Goal: Task Accomplishment & Management: Use online tool/utility

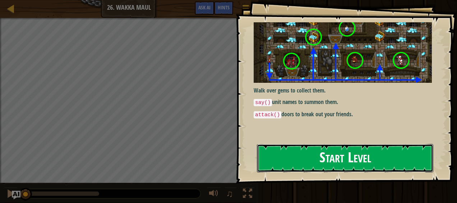
click at [319, 158] on button "Start Level" at bounding box center [345, 158] width 177 height 28
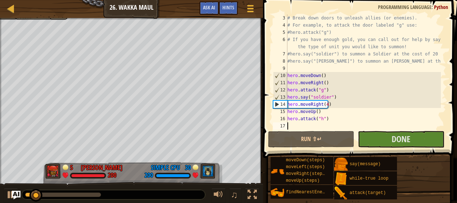
scroll to position [22, 0]
click at [313, 126] on div "# Break down doors to unleash allies (or enemies). # For example, to attack the…" at bounding box center [363, 78] width 155 height 129
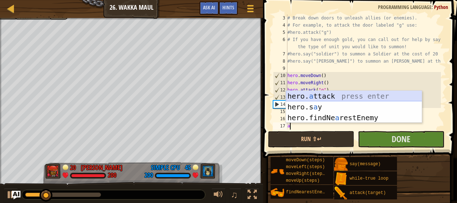
click at [340, 97] on div "hero. a ttack press enter hero.s a y press enter hero.findNe a restEnemy press …" at bounding box center [354, 118] width 136 height 54
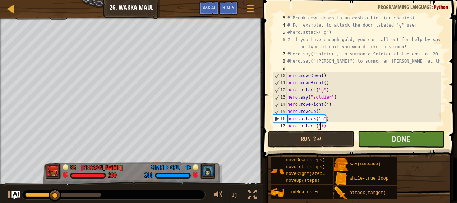
scroll to position [3, 3]
type textarea "hero.attack("i")"
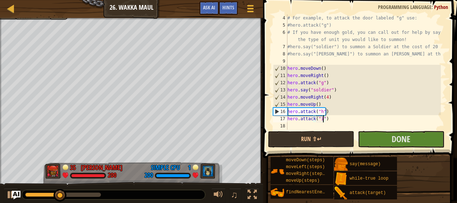
scroll to position [29, 0]
click at [307, 126] on div "# For example, to attack the door labeled "g" use: #hero.attack("g") # If you h…" at bounding box center [363, 78] width 155 height 129
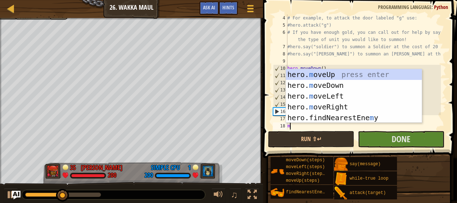
type textarea "mo"
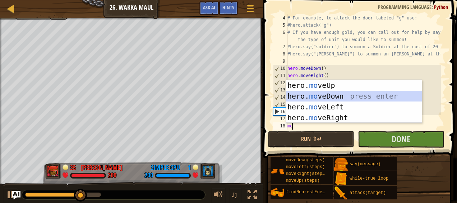
click at [331, 95] on div "hero. mo veUp press enter hero. mo veDown press enter hero. mo veLeft press ent…" at bounding box center [354, 112] width 136 height 65
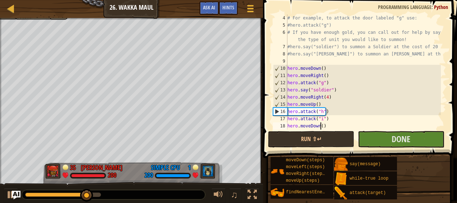
click at [321, 125] on div "# For example, to attack the door labeled "g" use: #hero.attack("g") # If you h…" at bounding box center [363, 78] width 155 height 129
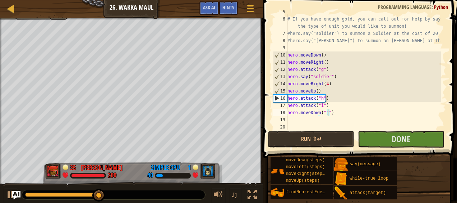
scroll to position [43, 0]
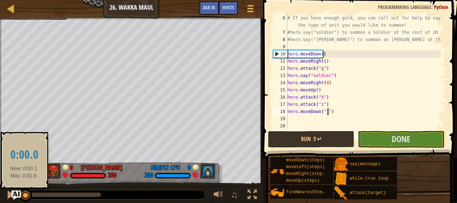
drag, startPoint x: 100, startPoint y: 194, endPoint x: 17, endPoint y: 195, distance: 83.1
click at [17, 195] on div "Ladder Introduction to Computer Science 26. Wakka Maul Game Menu Done Hints Ask…" at bounding box center [228, 101] width 457 height 203
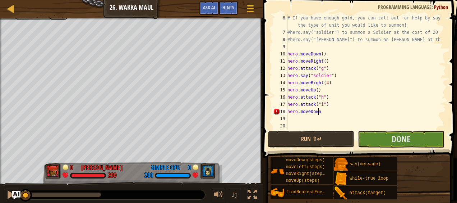
scroll to position [3, 2]
type textarea "hero.moveDown()"
click at [306, 117] on div "# If you have enough gold, you can call out for help by saying the type of unit…" at bounding box center [363, 82] width 155 height 137
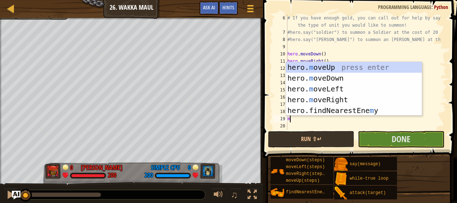
type textarea "mo"
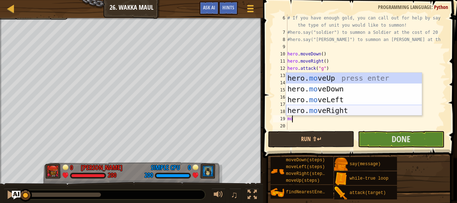
click at [323, 106] on div "hero. mo veUp press enter hero. mo veDown press enter hero. mo veLeft press ent…" at bounding box center [354, 105] width 136 height 65
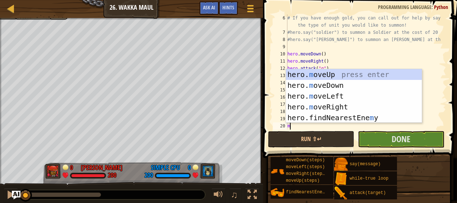
type textarea "mo"
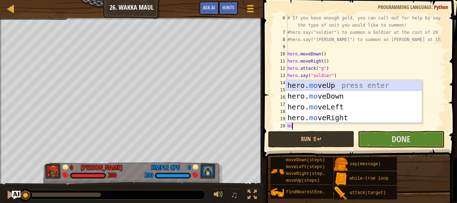
click at [345, 85] on div "hero. mo veUp press enter hero. mo veDown press enter hero. mo veLeft press ent…" at bounding box center [354, 112] width 136 height 65
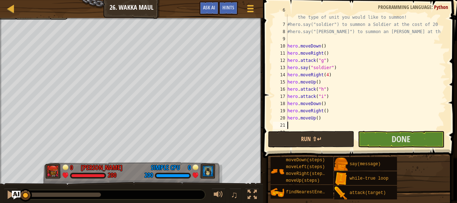
scroll to position [56, 0]
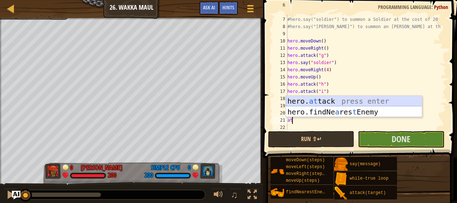
click at [340, 103] on div "hero. at tack press enter hero.findNe a res t Enemy press enter" at bounding box center [354, 117] width 136 height 43
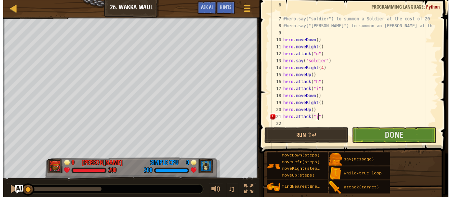
scroll to position [3, 3]
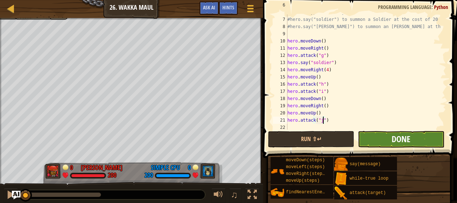
type textarea "hero.attack("j")"
click at [407, 139] on span "Done" at bounding box center [401, 139] width 19 height 12
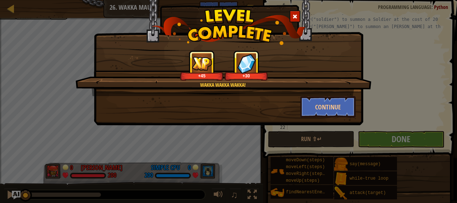
click at [297, 17] on span at bounding box center [295, 16] width 5 height 5
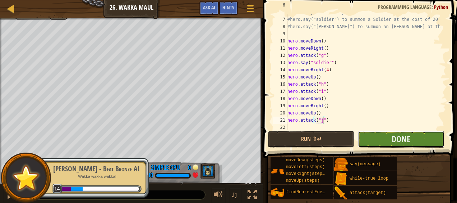
click at [372, 141] on button "Done" at bounding box center [401, 139] width 86 height 17
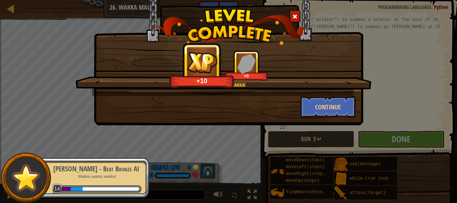
click at [257, 130] on div "Wakka wakka wakka! +10 +0 Continue" at bounding box center [228, 101] width 457 height 203
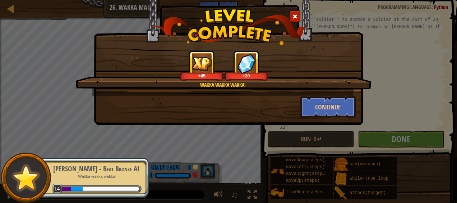
click at [293, 17] on span at bounding box center [295, 16] width 5 height 5
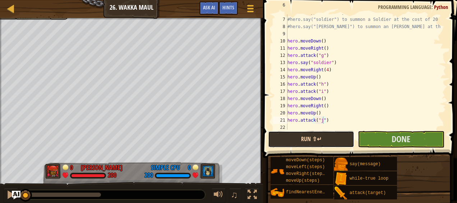
click at [330, 137] on button "Run ⇧↵" at bounding box center [311, 139] width 86 height 17
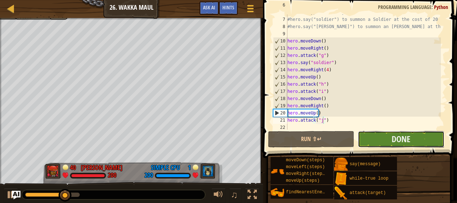
click at [387, 143] on button "Done" at bounding box center [401, 139] width 86 height 17
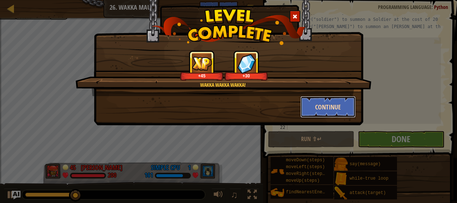
click at [338, 111] on button "Continue" at bounding box center [329, 107] width 56 height 22
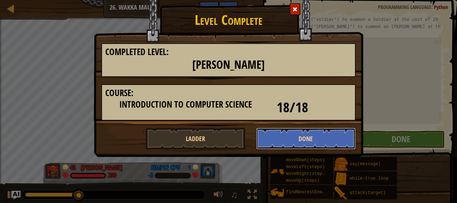
click at [304, 140] on button "Done" at bounding box center [306, 139] width 100 height 22
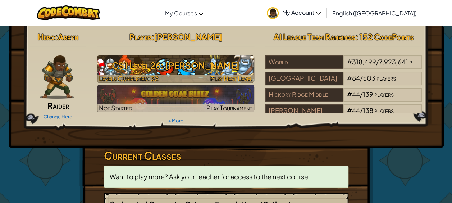
click at [215, 67] on h3 "CS1 Level 26: Wakka Maul" at bounding box center [175, 65] width 157 height 16
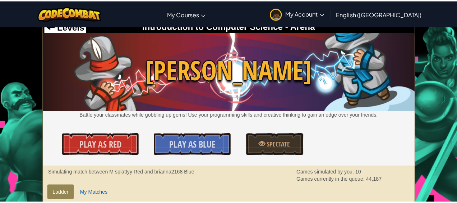
scroll to position [9, 0]
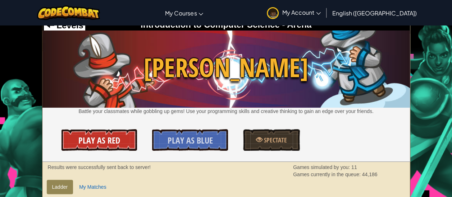
click at [127, 143] on link "Play As Red" at bounding box center [100, 140] width 76 height 22
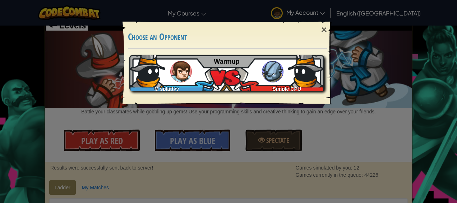
click at [183, 62] on img at bounding box center [181, 72] width 22 height 22
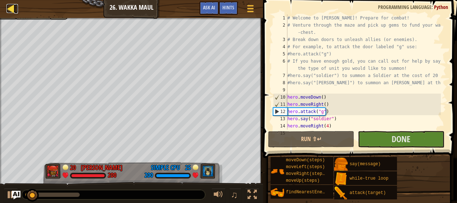
click at [13, 9] on div at bounding box center [10, 8] width 9 height 9
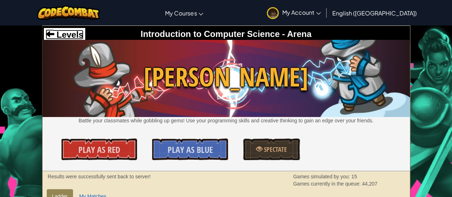
click at [76, 31] on span "Levels" at bounding box center [68, 35] width 29 height 10
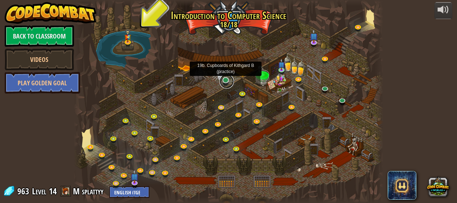
click at [227, 79] on link at bounding box center [227, 81] width 14 height 14
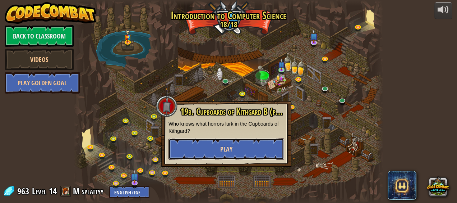
click at [241, 152] on button "Play" at bounding box center [227, 149] width 116 height 22
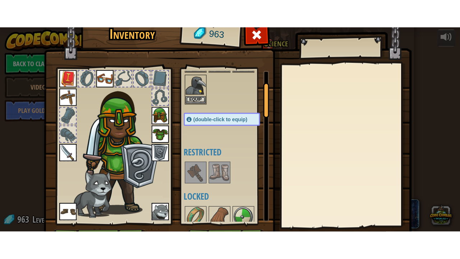
scroll to position [45, 0]
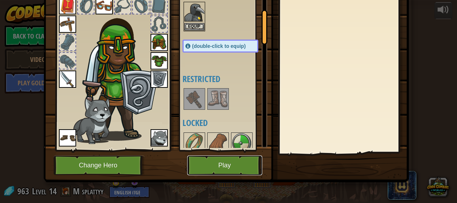
click at [240, 164] on button "Play" at bounding box center [224, 165] width 75 height 20
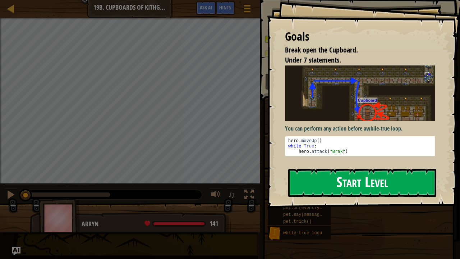
click at [324, 173] on button "Start Level" at bounding box center [362, 183] width 148 height 28
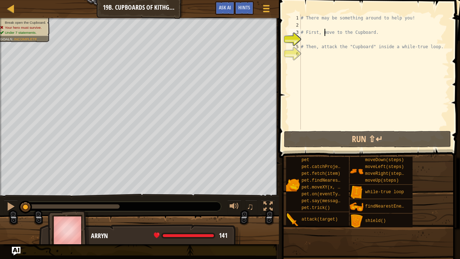
click at [324, 29] on div "# There may be something around to help you! # First, move to the Cupboard. # T…" at bounding box center [375, 78] width 150 height 129
type textarea "# First, move to the Cupboard."
click at [311, 24] on div "# There may be something around to help you! # First, move to the Cupboard. # T…" at bounding box center [375, 78] width 150 height 129
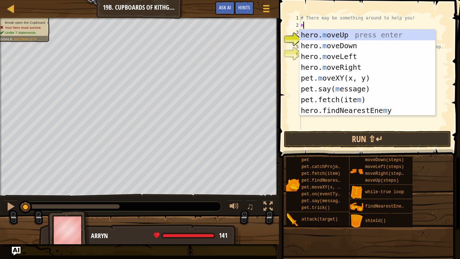
scroll to position [3, 0]
type textarea "mo"
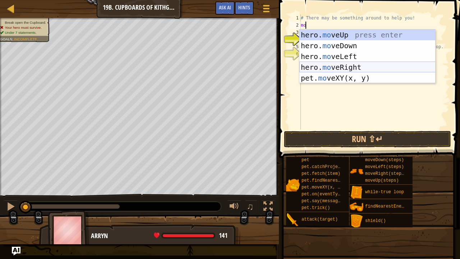
click at [332, 66] on div "hero. mo veUp press enter hero. mo veDown press enter hero. mo veLeft press ent…" at bounding box center [368, 67] width 136 height 76
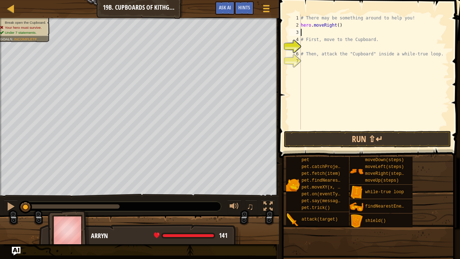
type textarea "n"
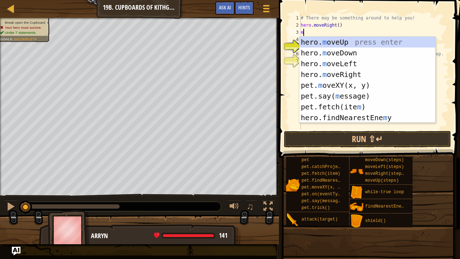
type textarea "mo"
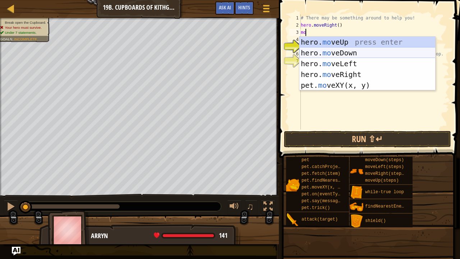
click at [325, 55] on div "hero. mo veUp press enter hero. mo veDown press enter hero. mo veLeft press ent…" at bounding box center [368, 75] width 136 height 76
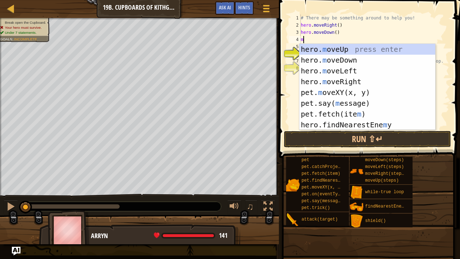
type textarea "m"
click at [345, 82] on div "hero. m oveUp press enter hero. m oveDown press enter hero. m oveLeft press ent…" at bounding box center [368, 98] width 136 height 108
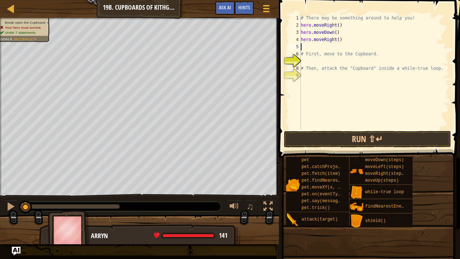
type textarea "mo"
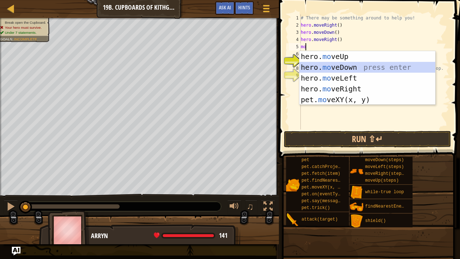
click at [324, 65] on div "hero. mo veUp press enter hero. mo veDown press enter hero. mo veLeft press ent…" at bounding box center [368, 89] width 136 height 76
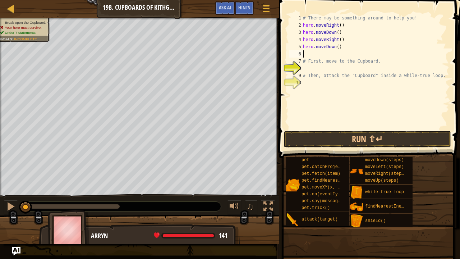
click at [335, 48] on div "# There may be something around to help you! hero . moveRight ( ) hero . moveDo…" at bounding box center [376, 78] width 148 height 129
type textarea "hero.moveDown(2)"
click at [340, 55] on div "# There may be something around to help you! hero . moveRight ( ) hero . moveDo…" at bounding box center [376, 78] width 148 height 129
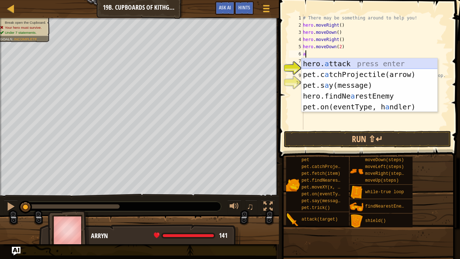
click at [333, 63] on div "hero. a ttack press enter pet.c a tchProjectile(arrow) press enter pet.s a y(me…" at bounding box center [370, 96] width 136 height 76
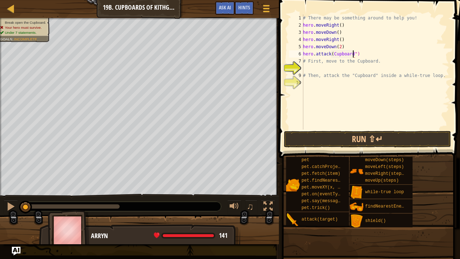
scroll to position [3, 4]
click at [332, 53] on div "# There may be something around to help you! hero . moveRight ( ) hero . moveDo…" at bounding box center [376, 78] width 148 height 129
type textarea "hero.attack("Cupboard")"
click at [333, 140] on button "Run ⇧↵" at bounding box center [368, 139] width 168 height 17
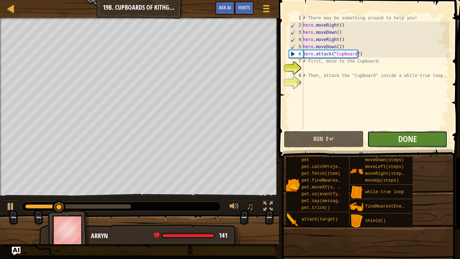
click at [392, 142] on button "Done" at bounding box center [408, 139] width 80 height 17
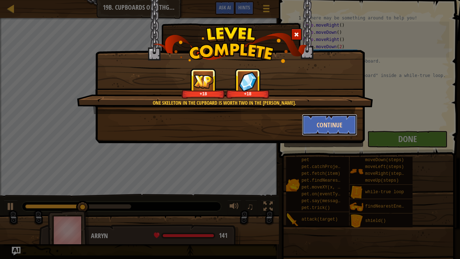
click at [327, 124] on button "Continue" at bounding box center [330, 125] width 56 height 22
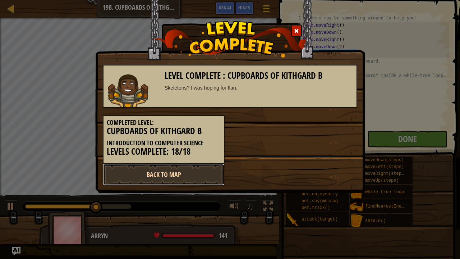
click at [195, 170] on link "Back to Map" at bounding box center [164, 175] width 122 height 22
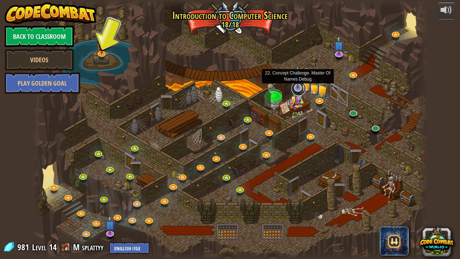
click at [299, 90] on link at bounding box center [299, 88] width 14 height 14
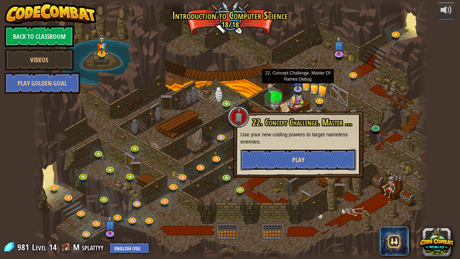
click at [281, 153] on button "Play" at bounding box center [299, 160] width 116 height 22
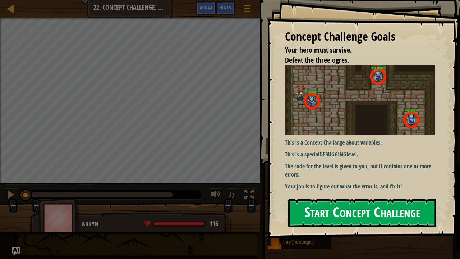
click at [334, 202] on button "Start Concept Challenge" at bounding box center [362, 213] width 148 height 28
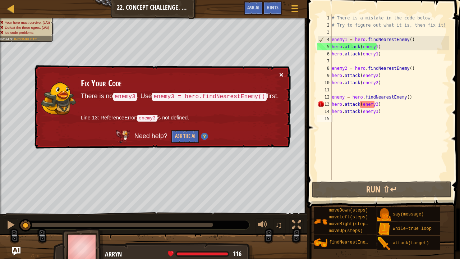
click at [283, 76] on button "×" at bounding box center [281, 73] width 5 height 8
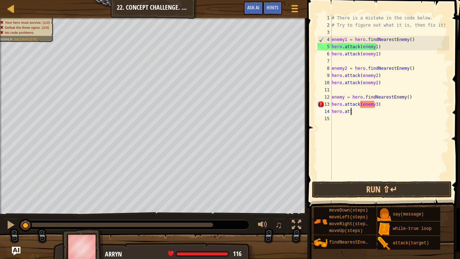
type textarea "h"
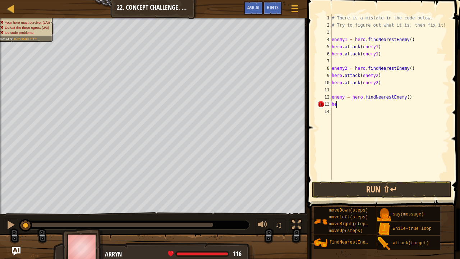
type textarea "h"
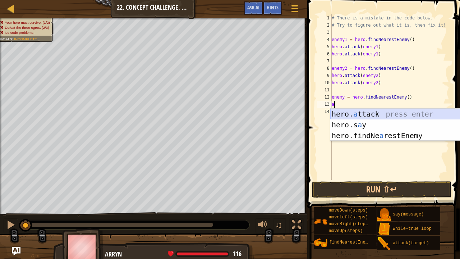
click at [373, 116] on div "hero. a ttack press enter hero.s a y press enter hero.findNe a restEnemy press …" at bounding box center [399, 136] width 136 height 54
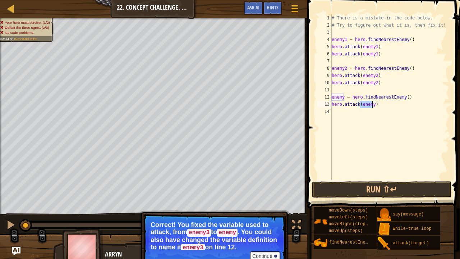
click at [375, 76] on div "# There is a mistake in the code below. # Try to figure out what it is, then fi…" at bounding box center [390, 104] width 119 height 180
click at [373, 83] on div "# There is a mistake in the code below. # Try to figure out what it is, then fi…" at bounding box center [390, 104] width 119 height 180
click at [375, 53] on div "# There is a mistake in the code below. # Try to figure out what it is, then fi…" at bounding box center [390, 104] width 119 height 180
click at [374, 48] on div "# There is a mistake in the code below. # Try to figure out what it is, then fi…" at bounding box center [390, 104] width 119 height 180
type textarea "hero.attack(enemy)"
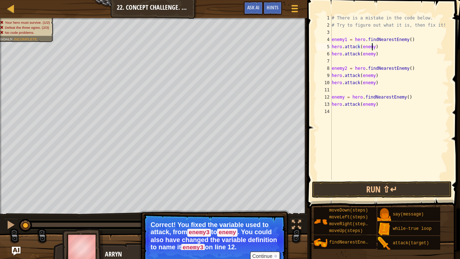
click at [358, 113] on div "# There is a mistake in the code below. # Try to figure out what it is, then fi…" at bounding box center [390, 104] width 119 height 180
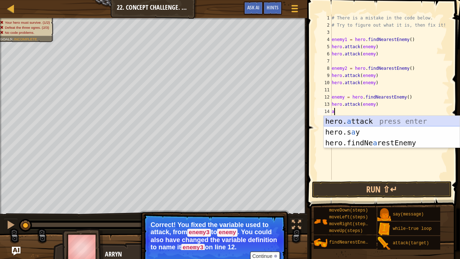
click at [360, 120] on div "hero. a ttack press enter hero.s a y press enter hero.findNe a restEnemy press …" at bounding box center [392, 143] width 136 height 54
type textarea "hero.attack(enemy)"
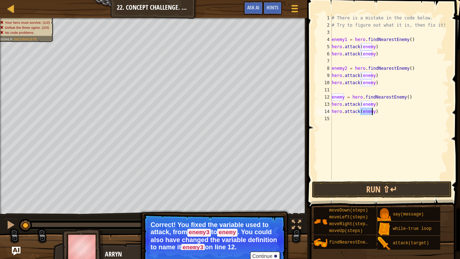
click at [391, 164] on div "# There is a mistake in the code below. # Try to figure out what it is, then fi…" at bounding box center [390, 104] width 119 height 180
click at [388, 196] on button "Run ⇧↵" at bounding box center [382, 189] width 140 height 17
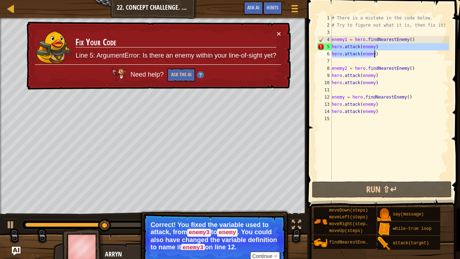
drag, startPoint x: 332, startPoint y: 46, endPoint x: 380, endPoint y: 55, distance: 49.0
click at [380, 55] on div "# There is a mistake in the code below. # Try to figure out what it is, then fi…" at bounding box center [390, 104] width 119 height 180
type textarea "hero.attack(enemy) hero.attack(enemy)"
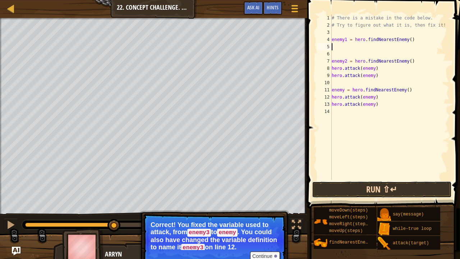
click at [340, 185] on button "Run ⇧↵" at bounding box center [382, 189] width 140 height 17
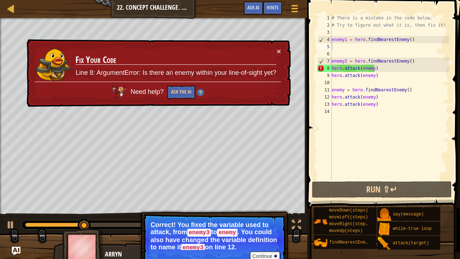
click at [274, 53] on td "Fix Your Code Line 8: ArgumentError: Is there an enemy within your line-of-sigh…" at bounding box center [175, 64] width 201 height 35
click at [280, 52] on button "×" at bounding box center [279, 51] width 4 height 8
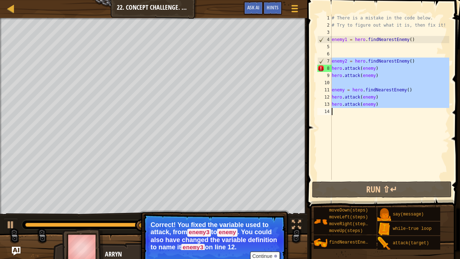
drag, startPoint x: 328, startPoint y: 63, endPoint x: 382, endPoint y: 140, distance: 94.0
click at [382, 140] on div "1 2 3 4 5 6 7 8 9 10 11 12 13 14 # There is a mistake in the code below. # Try …" at bounding box center [382, 96] width 133 height 165
type textarea "hero.attack(enemy)"
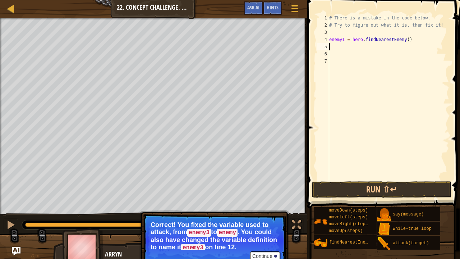
click at [329, 43] on div "# There is a mistake in the code below. # Try to figure out what it is, then fi…" at bounding box center [389, 104] width 122 height 180
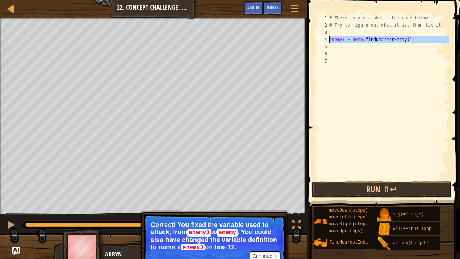
drag, startPoint x: 329, startPoint y: 43, endPoint x: 328, endPoint y: 40, distance: 3.9
click at [328, 40] on div "1 2 3 4 5 6 7 # There is a mistake in the code below. # Try to figure out what …" at bounding box center [382, 96] width 133 height 165
type textarea "enemy1 = hero.findNearestEnemy()"
click at [332, 29] on div "# There is a mistake in the code below. # Try to figure out what it is, then fi…" at bounding box center [389, 104] width 122 height 180
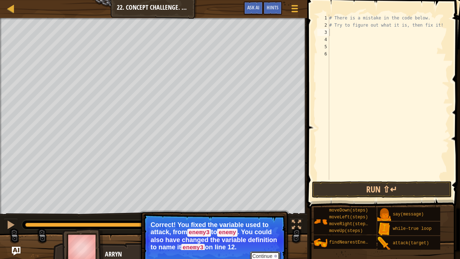
click at [264, 202] on button "Continue" at bounding box center [265, 255] width 30 height 9
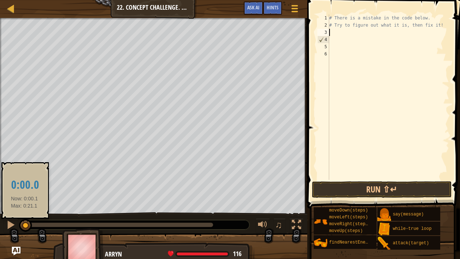
drag, startPoint x: 151, startPoint y: 223, endPoint x: 22, endPoint y: 225, distance: 129.1
click at [22, 202] on div at bounding box center [25, 225] width 13 height 13
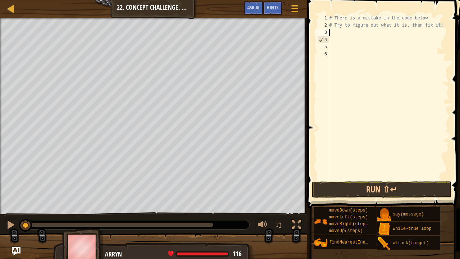
type textarea "mo"
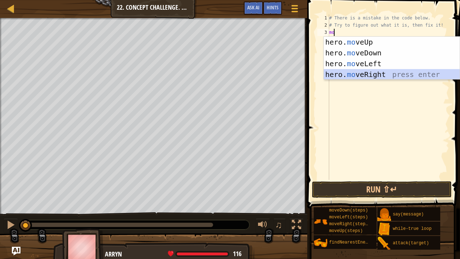
click at [365, 75] on div "hero. mo veUp press enter hero. mo veDown press enter hero. mo veLeft press ent…" at bounding box center [392, 69] width 136 height 65
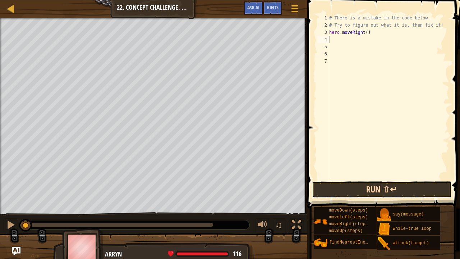
click at [378, 192] on button "Run ⇧↵" at bounding box center [382, 189] width 140 height 17
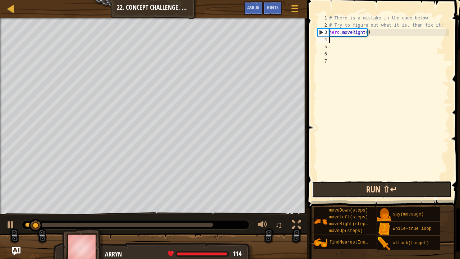
click at [378, 192] on button "Run ⇧↵" at bounding box center [382, 189] width 140 height 17
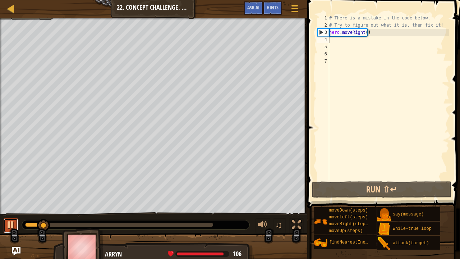
click at [14, 202] on div at bounding box center [10, 224] width 9 height 9
click at [345, 42] on div "# There is a mistake in the code below. # Try to figure out what it is, then fi…" at bounding box center [389, 104] width 122 height 180
type textarea "f"
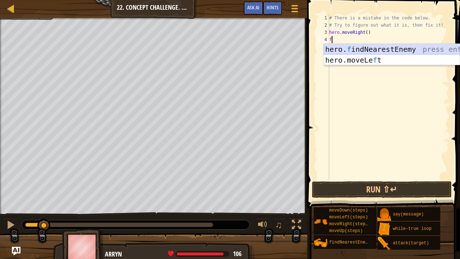
click at [359, 50] on div "hero. f indNearestEnemy press enter hero.moveLe f t press enter" at bounding box center [392, 65] width 136 height 43
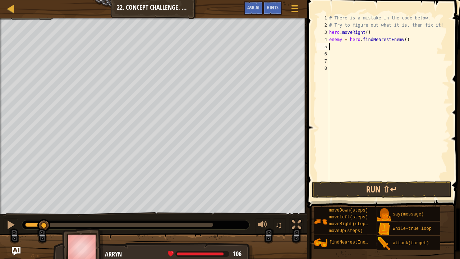
click at [339, 47] on div "# There is a mistake in the code below. # Try to figure out what it is, then fi…" at bounding box center [389, 104] width 122 height 180
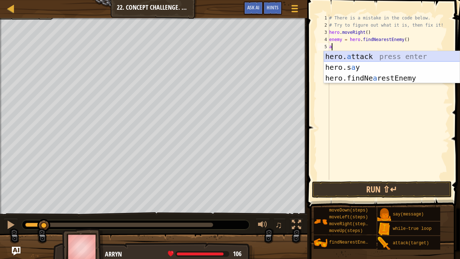
click at [347, 58] on div "hero. a ttack press enter hero.s a y press enter hero.findNe a restEnemy press …" at bounding box center [392, 78] width 136 height 54
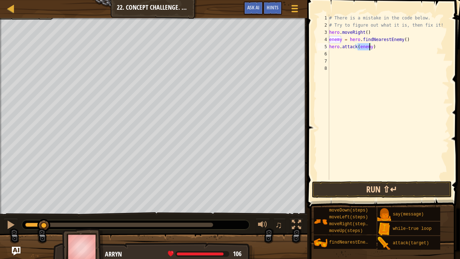
type textarea "hero.attack(enemy)"
click at [363, 188] on button "Run ⇧↵" at bounding box center [382, 189] width 140 height 17
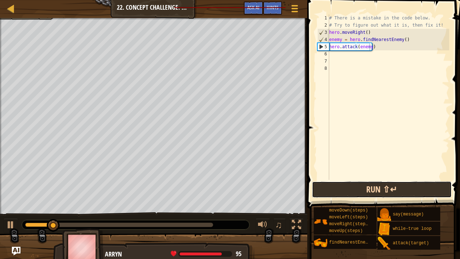
click at [363, 188] on button "Run ⇧↵" at bounding box center [382, 189] width 140 height 17
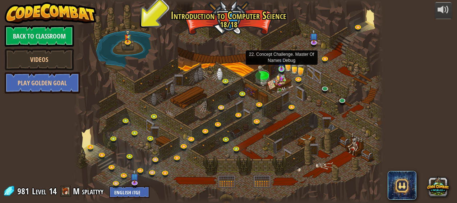
click at [283, 69] on img at bounding box center [281, 62] width 7 height 16
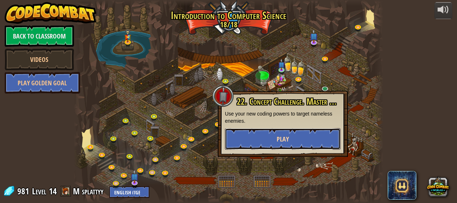
click at [311, 142] on button "Play" at bounding box center [283, 139] width 116 height 22
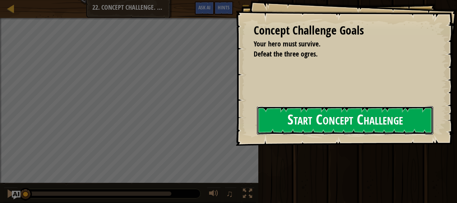
click at [300, 123] on button "Start Concept Challenge" at bounding box center [345, 120] width 177 height 28
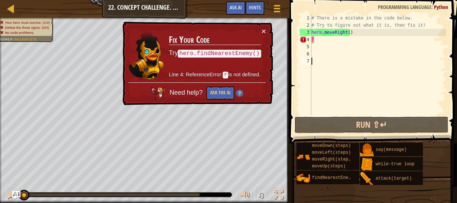
click at [319, 40] on div "# There is a mistake in the code below. # Try to figure out what it is, then fi…" at bounding box center [378, 71] width 136 height 115
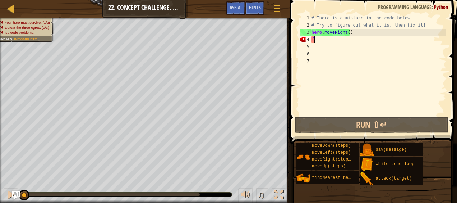
type textarea "fi"
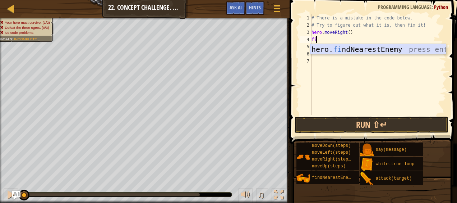
click at [327, 51] on div "hero. fi ndNearestEnemy press enter" at bounding box center [378, 60] width 136 height 32
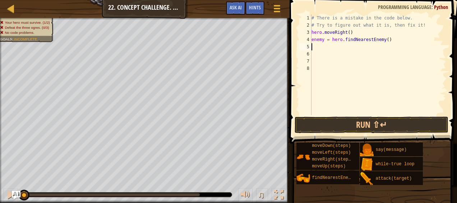
click at [323, 48] on div "# There is a mistake in the code below. # Try to figure out what it is, then fi…" at bounding box center [378, 71] width 136 height 115
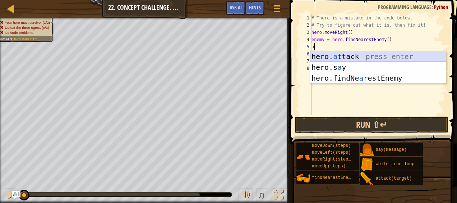
click at [332, 56] on div "hero. a ttack press enter hero.s a y press enter hero.findNe a restEnemy press …" at bounding box center [378, 78] width 136 height 54
type textarea "hero.attack(enemy)"
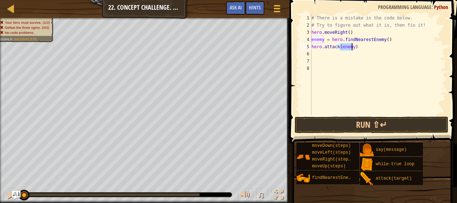
click at [332, 56] on div "# There is a mistake in the code below. # Try to figure out what it is, then fi…" at bounding box center [378, 71] width 136 height 115
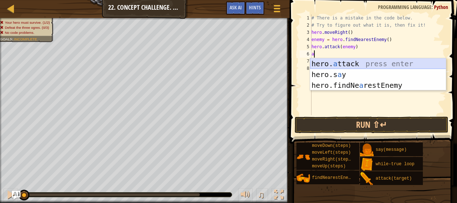
click at [338, 67] on div "hero. a ttack press enter hero.s a y press enter hero.findNe a restEnemy press …" at bounding box center [378, 85] width 136 height 54
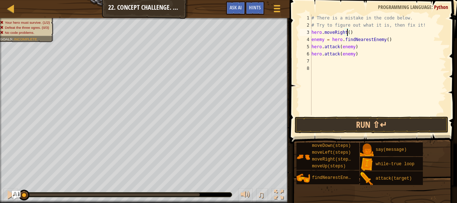
click at [347, 32] on div "# There is a mistake in the code below. # Try to figure out what it is, then fi…" at bounding box center [378, 71] width 136 height 115
click at [366, 54] on div "# There is a mistake in the code below. # Try to figure out what it is, then fi…" at bounding box center [378, 71] width 136 height 115
type textarea "hero.attack(enemy)"
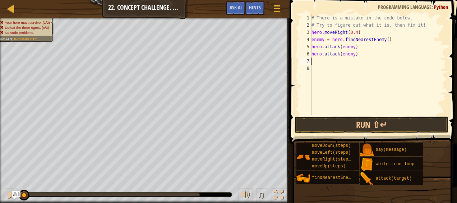
click at [348, 62] on div "# There is a mistake in the code below. # Try to figure out what it is, then fi…" at bounding box center [378, 71] width 136 height 115
type textarea "f"
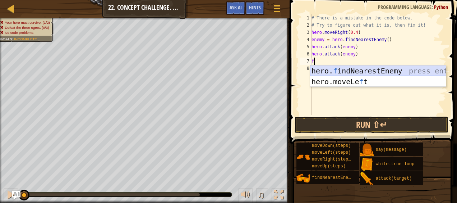
click at [345, 69] on div "hero. f indNearestEnemy press enter hero.moveLe f t press enter" at bounding box center [378, 86] width 136 height 43
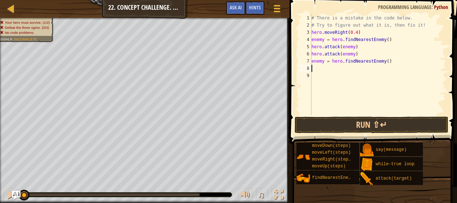
click at [341, 67] on div "# There is a mistake in the code below. # Try to figure out what it is, then fi…" at bounding box center [378, 71] width 136 height 115
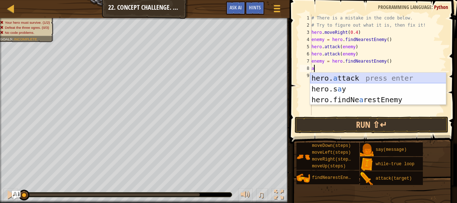
click at [348, 76] on div "hero. a ttack press enter hero.s a y press enter hero.findNe a restEnemy press …" at bounding box center [378, 100] width 136 height 54
type textarea "hero.attack(enemy)"
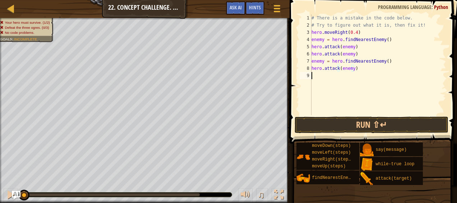
click at [347, 76] on div "# There is a mistake in the code below. # Try to figure out what it is, then fi…" at bounding box center [378, 71] width 136 height 115
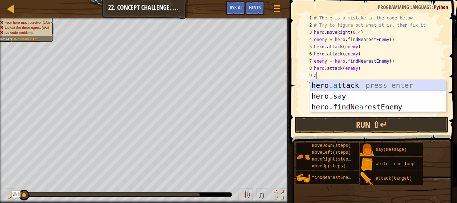
click at [348, 83] on div "hero. a ttack press enter hero.s a y press enter hero.findNe a restEnemy press …" at bounding box center [378, 107] width 136 height 54
type textarea "hero.attack(enemy)"
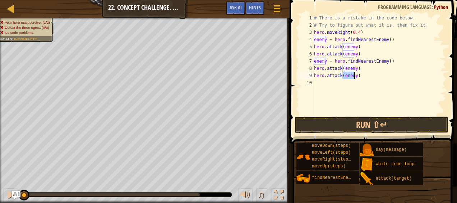
click at [342, 81] on div "# There is a mistake in the code below. # Try to figure out what it is, then fi…" at bounding box center [380, 71] width 134 height 115
type textarea "f"
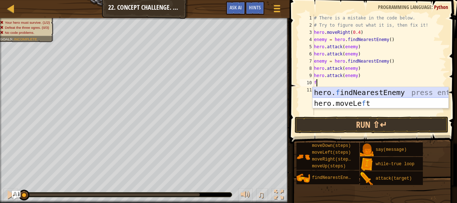
click at [347, 89] on div "hero. f indNearestEnemy press enter hero.moveLe f t press enter" at bounding box center [381, 108] width 136 height 43
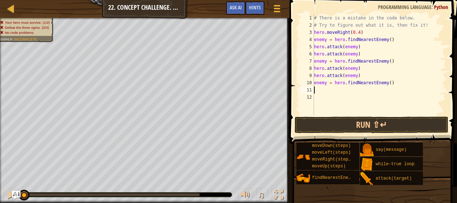
click at [343, 88] on div "# There is a mistake in the code below. # Try to figure out what it is, then fi…" at bounding box center [380, 71] width 134 height 115
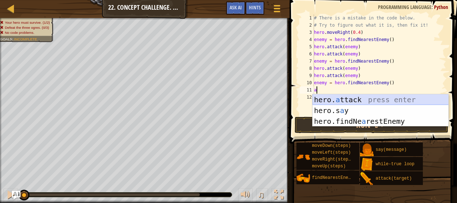
click at [348, 99] on div "hero. a ttack press enter hero.s a y press enter hero.findNe a restEnemy press …" at bounding box center [381, 121] width 136 height 54
type textarea "hero.attack(enemy)"
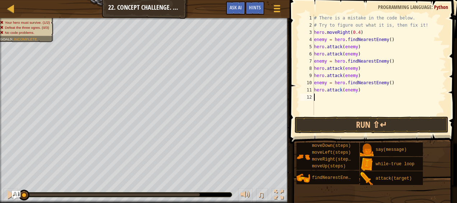
click at [342, 96] on div "# There is a mistake in the code below. # Try to figure out what it is, then fi…" at bounding box center [380, 71] width 134 height 115
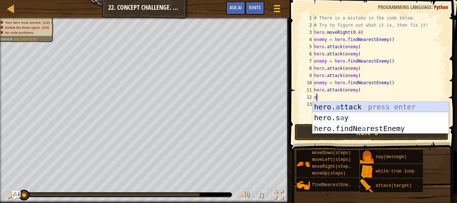
click at [349, 104] on div "hero. a ttack press enter hero.s a y press enter hero.findNe a restEnemy press …" at bounding box center [381, 128] width 136 height 54
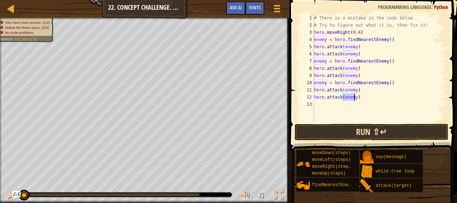
type textarea "hero.attack(enemy)"
click at [368, 131] on button "Run ⇧↵" at bounding box center [372, 132] width 154 height 17
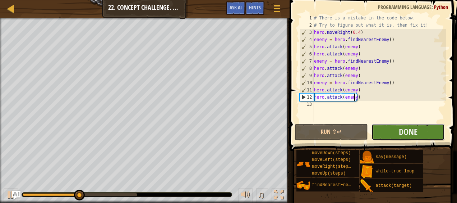
click at [390, 135] on button "Done" at bounding box center [408, 132] width 73 height 17
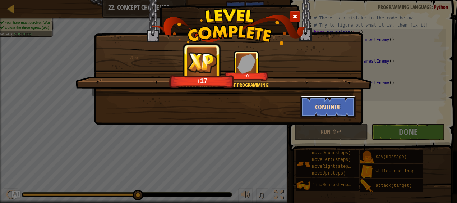
click at [333, 103] on button "Continue" at bounding box center [329, 107] width 56 height 22
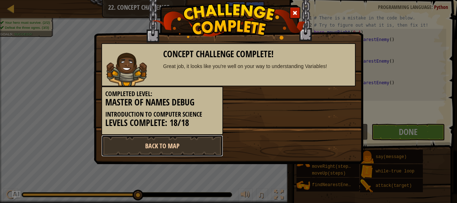
click at [201, 142] on link "Back to Map" at bounding box center [162, 146] width 122 height 22
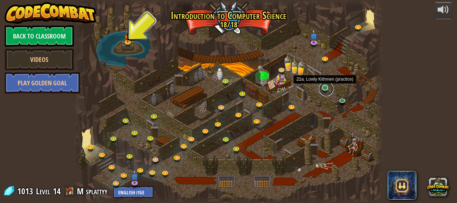
click at [324, 90] on link at bounding box center [326, 89] width 14 height 14
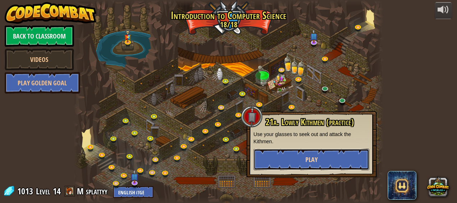
click at [329, 155] on button "Play" at bounding box center [312, 160] width 116 height 22
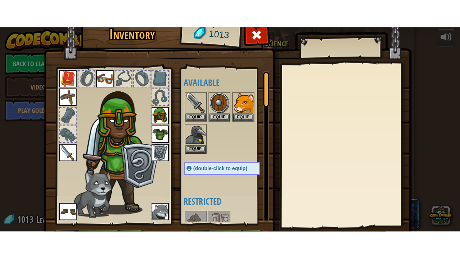
scroll to position [45, 0]
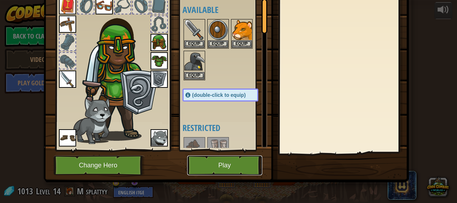
click at [236, 164] on button "Play" at bounding box center [224, 165] width 75 height 20
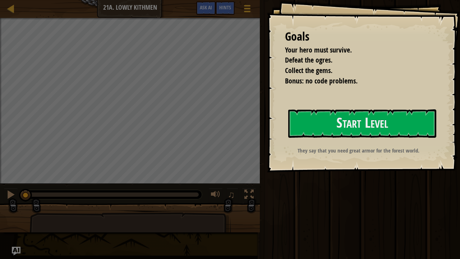
click at [305, 146] on div "Goals Your hero must survive. Defeat the ogres. Collect the gems. Bonus: no cod…" at bounding box center [363, 86] width 193 height 172
click at [345, 133] on button "Start Level" at bounding box center [362, 123] width 148 height 28
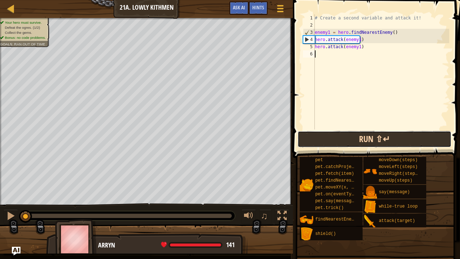
click at [332, 140] on button "Run ⇧↵" at bounding box center [375, 139] width 154 height 17
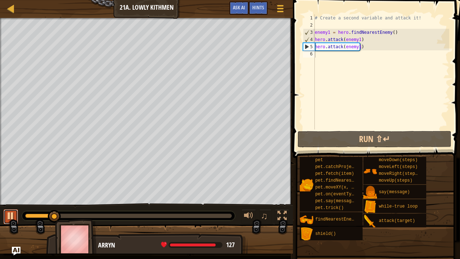
click at [15, 202] on button at bounding box center [11, 216] width 14 height 15
click at [334, 57] on div "# Create a second variable and attack it! enemy1 = hero . findNearestEnemy ( ) …" at bounding box center [382, 78] width 136 height 129
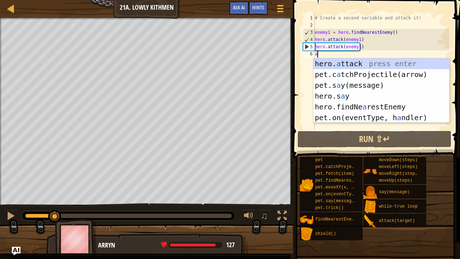
scroll to position [3, 0]
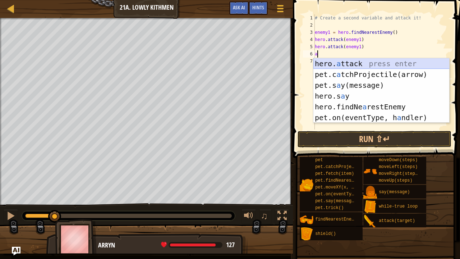
click at [341, 67] on div "hero. a ttack press enter pet.c a tchProjectile(arrow) press enter pet.s a y(me…" at bounding box center [382, 101] width 136 height 86
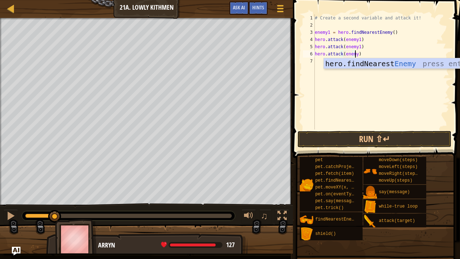
scroll to position [3, 3]
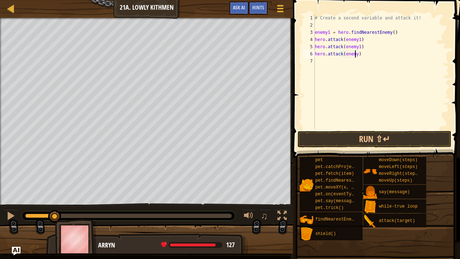
type textarea "hero.attack(enemy2)"
click at [356, 58] on div "# Create a second variable and attack it! enemy1 = hero . findNearestEnemy ( ) …" at bounding box center [382, 78] width 136 height 129
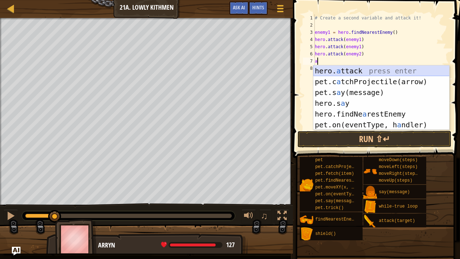
click at [361, 73] on div "hero. a ttack press enter pet.c a tchProjectile(arrow) press enter pet.s a y(me…" at bounding box center [382, 108] width 136 height 86
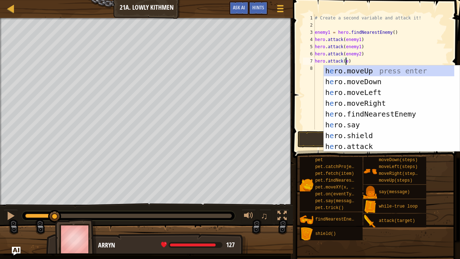
scroll to position [3, 3]
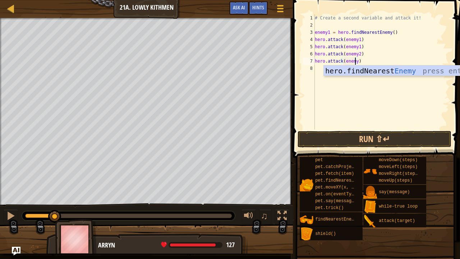
type textarea "hero.attack(enemy2)"
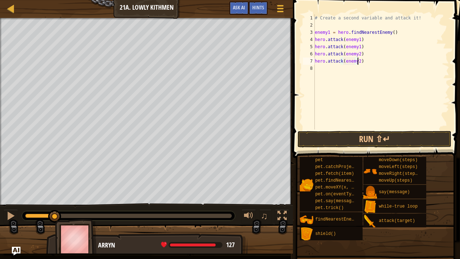
scroll to position [3, 3]
click at [360, 78] on div "# Create a second variable and attack it! enemy1 = hero . findNearestEnemy ( ) …" at bounding box center [382, 78] width 136 height 129
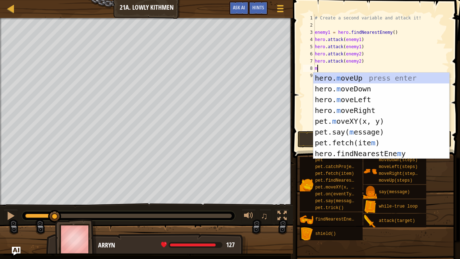
type textarea "mo"
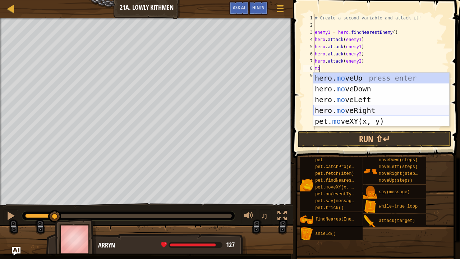
click at [372, 111] on div "hero. mo veUp press enter hero. mo veDown press enter hero. mo veLeft press ent…" at bounding box center [382, 111] width 136 height 76
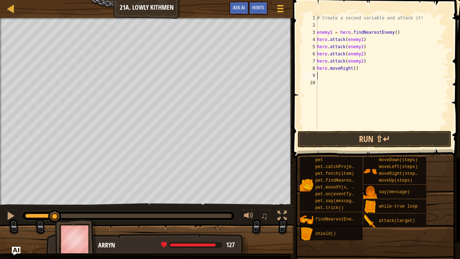
click at [356, 130] on span at bounding box center [377, 68] width 173 height 179
click at [361, 135] on button "Run ⇧↵" at bounding box center [375, 139] width 154 height 17
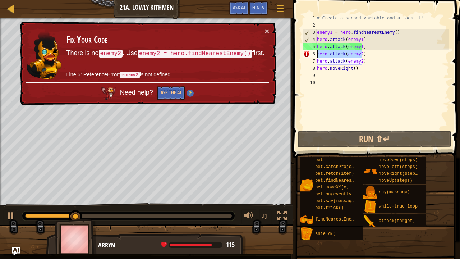
drag, startPoint x: 365, startPoint y: 55, endPoint x: 318, endPoint y: 56, distance: 47.5
click at [318, 56] on div "# Create a second variable and attack it! enemy1 = hero . findNearestEnemy ( ) …" at bounding box center [383, 78] width 134 height 129
type textarea "hero.attack(enemy2)"
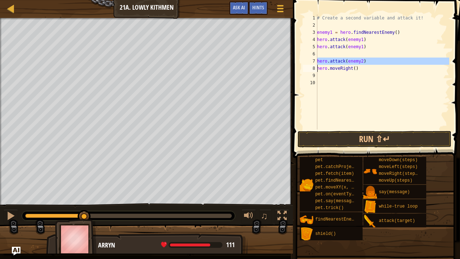
drag, startPoint x: 317, startPoint y: 61, endPoint x: 372, endPoint y: 64, distance: 55.1
click at [372, 64] on div "1 2 3 4 5 6 7 8 9 10 # Create a second variable and attack it! enemy1 = hero . …" at bounding box center [376, 71] width 148 height 115
type textarea "hero.moveRight()"
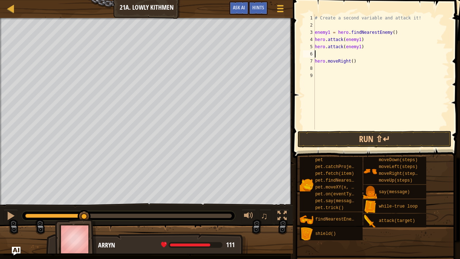
click at [352, 51] on div "# Create a second variable and attack it! enemy1 = hero . findNearestEnemy ( ) …" at bounding box center [382, 78] width 136 height 129
type textarea "f"
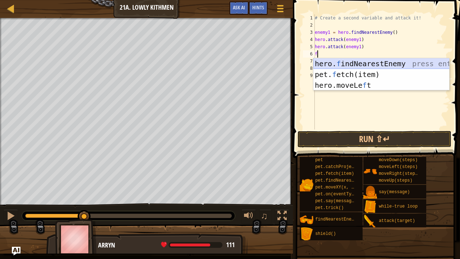
click at [354, 65] on div "hero. f indNearestEnemy press enter pet. f etch(item) press enter hero.moveLe f…" at bounding box center [382, 85] width 136 height 54
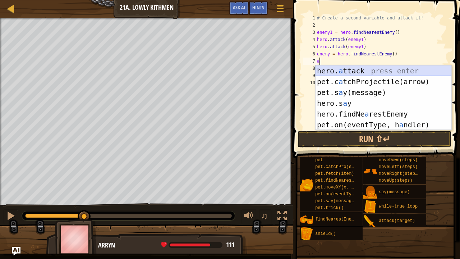
click at [351, 70] on div "hero. a ttack press enter pet.c a tchProjectile(arrow) press enter pet.s a y(me…" at bounding box center [384, 108] width 136 height 86
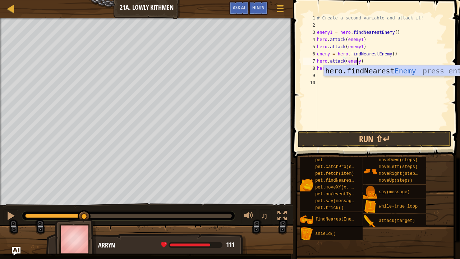
scroll to position [3, 3]
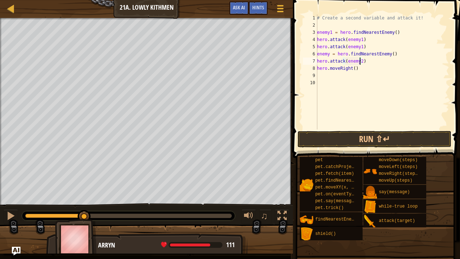
click at [360, 68] on div "# Create a second variable and attack it! enemy1 = hero . findNearestEnemy ( ) …" at bounding box center [383, 78] width 134 height 129
type textarea "hero.moveRight()"
drag, startPoint x: 360, startPoint y: 68, endPoint x: 318, endPoint y: 69, distance: 42.4
click at [318, 69] on div "# Create a second variable and attack it! enemy1 = hero . findNearestEnemy ( ) …" at bounding box center [383, 78] width 134 height 129
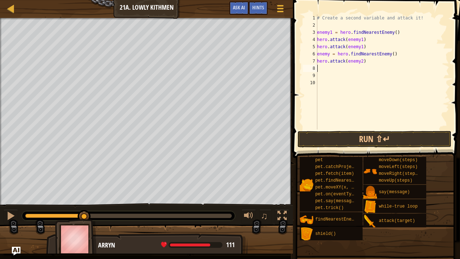
scroll to position [3, 0]
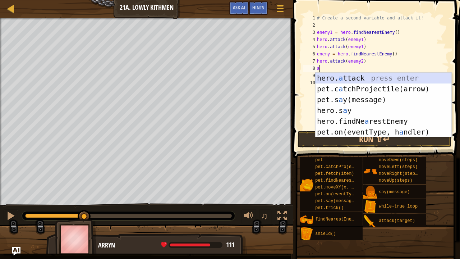
click at [331, 81] on div "hero. a ttack press enter pet.c a tchProjectile(arrow) press enter pet.s a y(me…" at bounding box center [384, 116] width 136 height 86
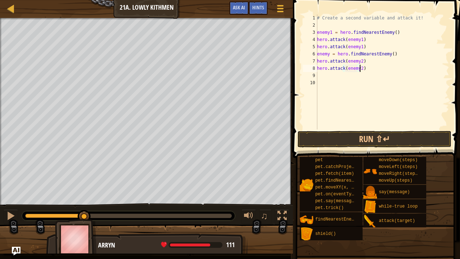
scroll to position [3, 3]
click at [383, 132] on button "Run ⇧↵" at bounding box center [375, 139] width 154 height 17
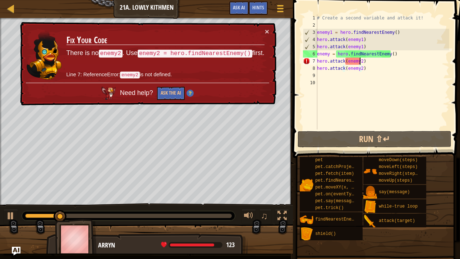
click at [360, 63] on div "# Create a second variable and attack it! enemy1 = hero . findNearestEnemy ( ) …" at bounding box center [383, 78] width 134 height 129
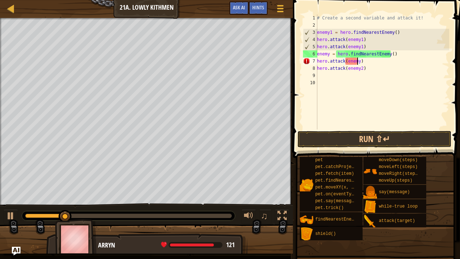
scroll to position [3, 3]
click at [360, 68] on div "# Create a second variable and attack it! enemy1 = hero . findNearestEnemy ( ) …" at bounding box center [383, 78] width 134 height 129
type textarea "hero.attack(enemy)"
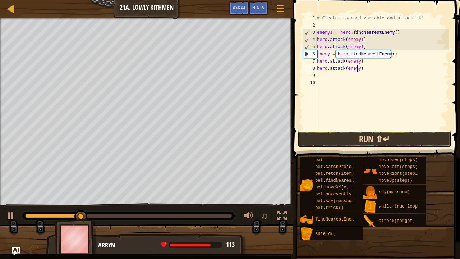
click at [367, 143] on button "Run ⇧↵" at bounding box center [375, 139] width 154 height 17
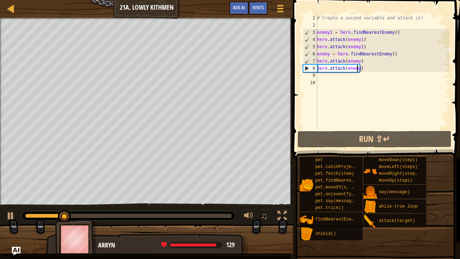
click at [354, 79] on div "# Create a second variable and attack it! enemy1 = hero . findNearestEnemy ( ) …" at bounding box center [383, 78] width 134 height 129
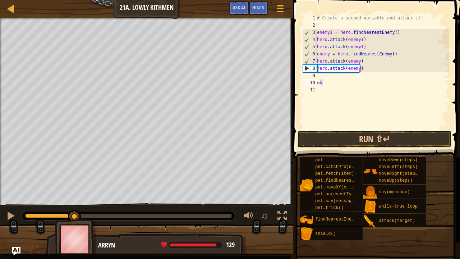
type textarea "m"
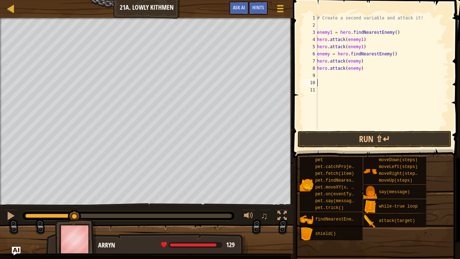
click at [353, 78] on div "# Create a second variable and attack it! enemy1 = hero . findNearestEnemy ( ) …" at bounding box center [383, 78] width 134 height 129
type textarea "m"
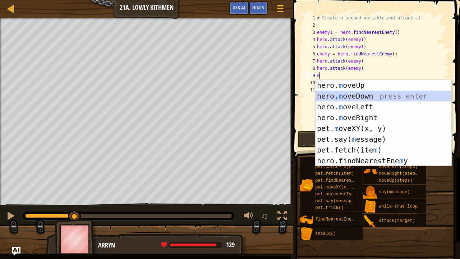
click at [355, 93] on div "hero. m oveUp press enter hero. m oveDown press enter hero. m oveLeft press ent…" at bounding box center [384, 134] width 136 height 108
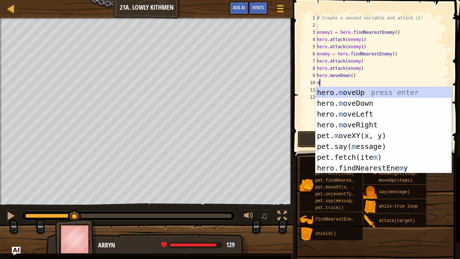
type textarea "mo"
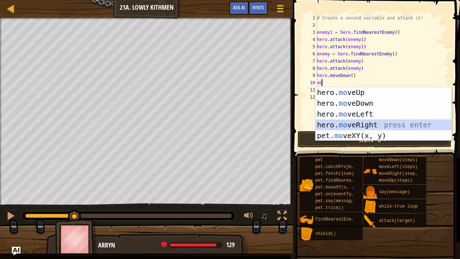
click at [352, 123] on div "hero. mo veUp press enter hero. mo veDown press enter hero. mo veLeft press ent…" at bounding box center [384, 125] width 136 height 76
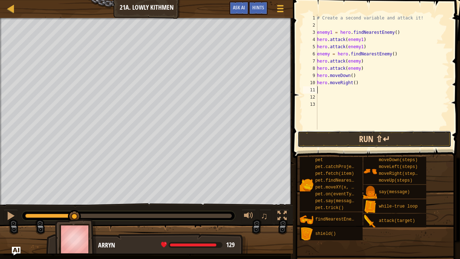
click at [360, 134] on button "Run ⇧↵" at bounding box center [375, 139] width 154 height 17
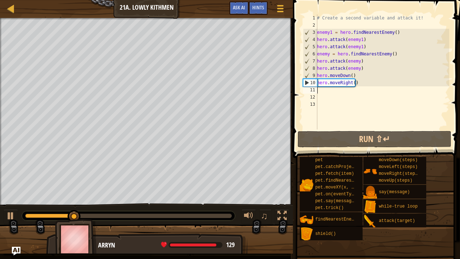
click at [331, 92] on div "# Create a second variable and attack it! enemy1 = hero . findNearestEnemy ( ) …" at bounding box center [383, 78] width 134 height 129
type textarea "m"
click at [352, 84] on div "# Create a second variable and attack it! enemy1 = hero . findNearestEnemy ( ) …" at bounding box center [383, 78] width 134 height 129
type textarea "hero.moveRight(2)"
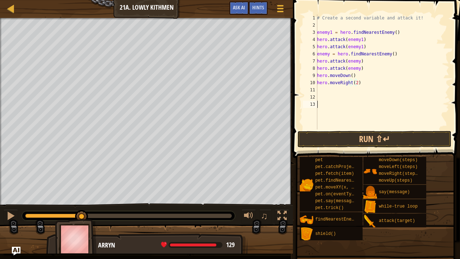
click at [367, 125] on div "# Create a second variable and attack it! enemy1 = hero . findNearestEnemy ( ) …" at bounding box center [383, 78] width 134 height 129
click at [371, 131] on button "Run ⇧↵" at bounding box center [375, 139] width 154 height 17
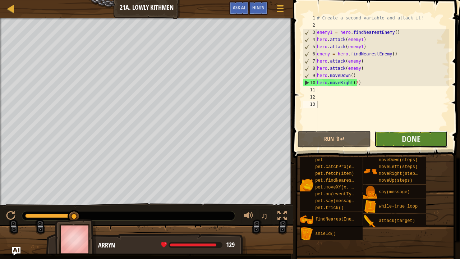
click at [398, 138] on button "Done" at bounding box center [411, 139] width 73 height 17
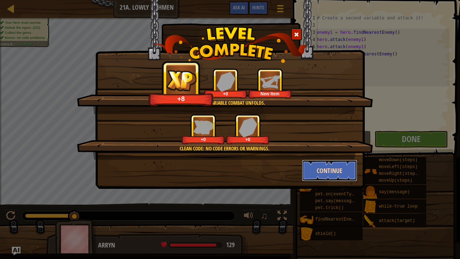
click at [335, 173] on button "Continue" at bounding box center [330, 171] width 56 height 22
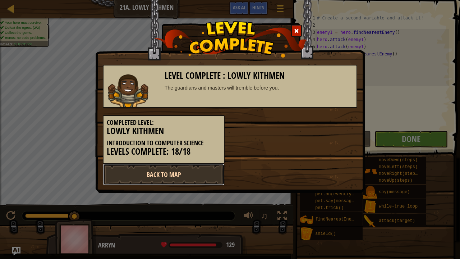
click at [199, 172] on link "Back to Map" at bounding box center [164, 175] width 122 height 22
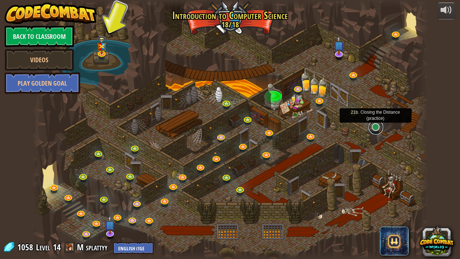
click at [375, 127] on link at bounding box center [376, 127] width 14 height 14
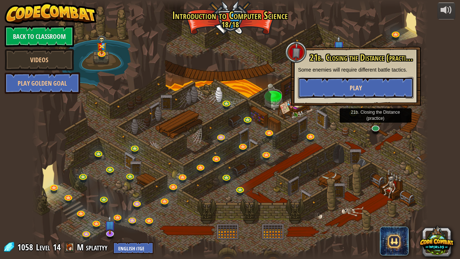
click at [385, 85] on button "Play" at bounding box center [356, 88] width 116 height 22
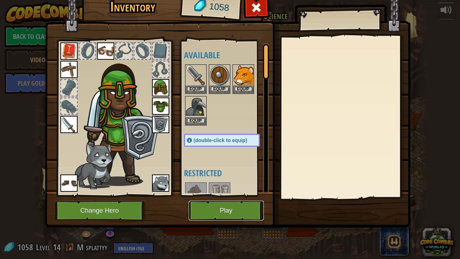
click at [238, 202] on button "Play" at bounding box center [226, 211] width 75 height 20
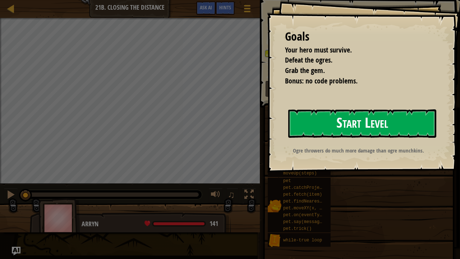
click at [326, 127] on button "Start Level" at bounding box center [362, 123] width 148 height 28
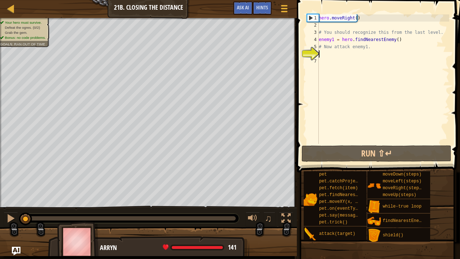
click at [327, 55] on div "hero . moveRight ( ) # You should recognize this from the last level. enemy1 = …" at bounding box center [384, 86] width 132 height 144
type textarea "a"
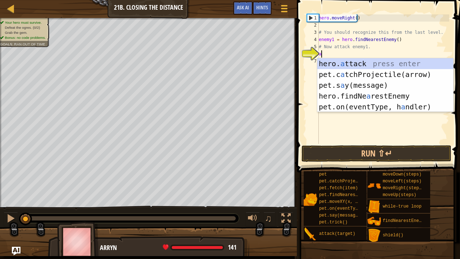
scroll to position [3, 0]
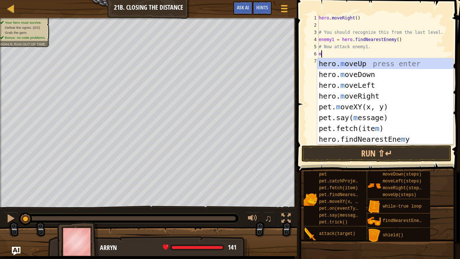
type textarea "mo"
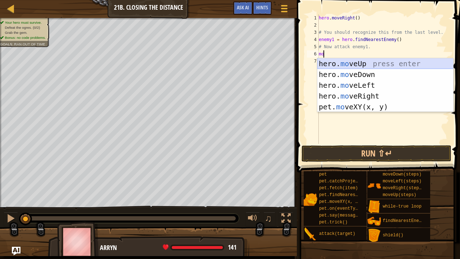
click at [342, 66] on div "hero. mo veUp press enter hero. mo veDown press enter hero. mo veLeft press ent…" at bounding box center [386, 96] width 136 height 76
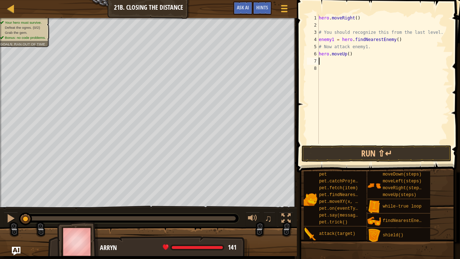
click at [347, 57] on div "hero . moveRight ( ) # You should recognize this from the last level. enemy1 = …" at bounding box center [384, 86] width 132 height 144
type textarea "hero.moveUp(0.4)"
click at [337, 60] on div "hero . moveRight ( ) # You should recognize this from the last level. enemy1 = …" at bounding box center [384, 86] width 132 height 144
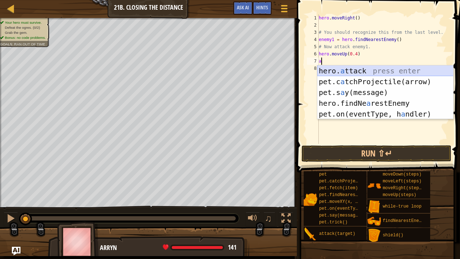
click at [345, 70] on div "hero. a ttack press enter pet.c a tchProjectile(arrow) press enter pet.s a y(me…" at bounding box center [386, 103] width 136 height 76
type textarea "hero.attack(enemy)"
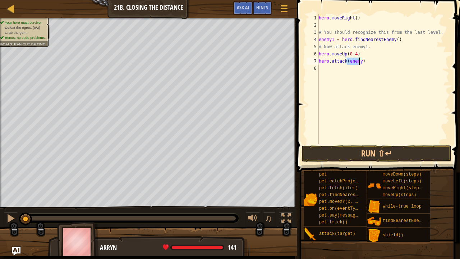
click at [354, 68] on div "hero . moveRight ( ) # You should recognize this from the last level. enemy1 = …" at bounding box center [384, 86] width 132 height 144
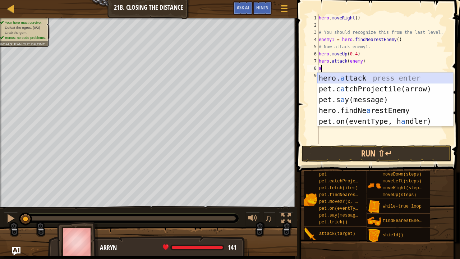
click at [383, 81] on div "hero. a ttack press enter pet.c a tchProjectile(arrow) press enter pet.s a y(me…" at bounding box center [386, 111] width 136 height 76
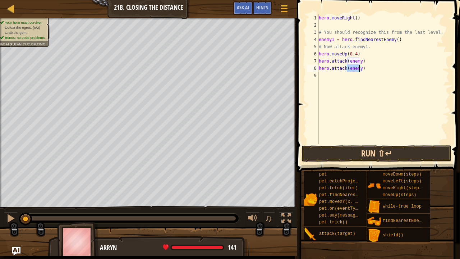
type textarea "hero.attack(enemy)"
click at [388, 150] on button "Run ⇧↵" at bounding box center [377, 153] width 150 height 17
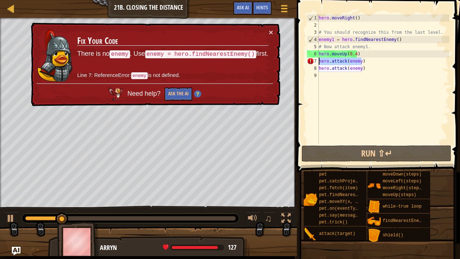
drag, startPoint x: 364, startPoint y: 59, endPoint x: 301, endPoint y: 60, distance: 63.3
click at [301, 60] on div "hero.attack(enemy) 1 2 3 4 5 6 7 8 9 hero . moveRight ( ) # You should recogniz…" at bounding box center [377, 100] width 165 height 193
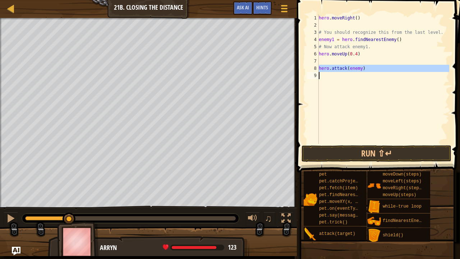
drag, startPoint x: 318, startPoint y: 65, endPoint x: 363, endPoint y: 69, distance: 45.5
click at [363, 69] on div "1 2 3 4 5 6 7 8 9 hero . moveRight ( ) # You should recognize this from the las…" at bounding box center [378, 78] width 144 height 129
type textarea "hero.attack(enemy)"
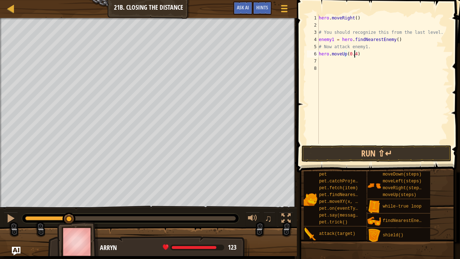
click at [355, 57] on div "hero . moveRight ( ) # You should recognize this from the last level. enemy1 = …" at bounding box center [384, 86] width 132 height 144
type textarea "hero.moveUp(0.4)"
click at [355, 64] on div "hero . moveRight ( ) # You should recognize this from the last level. enemy1 = …" at bounding box center [384, 86] width 132 height 144
type textarea "f"
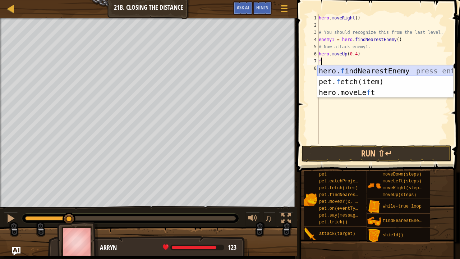
click at [358, 70] on div "hero. f indNearestEnemy press enter pet. f etch(item) press enter hero.moveLe f…" at bounding box center [386, 92] width 136 height 54
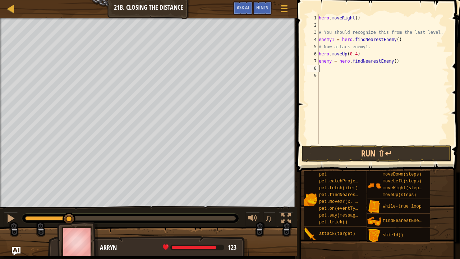
click at [349, 70] on div "hero . moveRight ( ) # You should recognize this from the last level. enemy1 = …" at bounding box center [384, 86] width 132 height 144
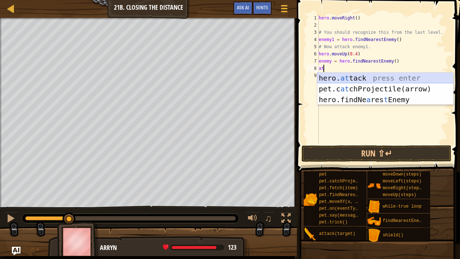
click at [352, 78] on div "hero. at tack press enter pet.c at chProjectile(arrow) press enter hero.findNe …" at bounding box center [386, 100] width 136 height 54
type textarea "hero.attack(enemy)"
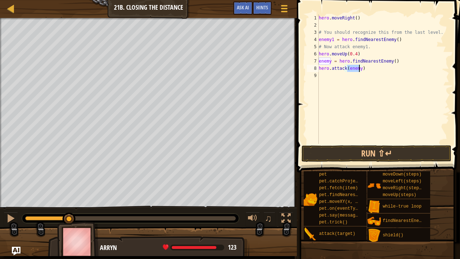
click at [347, 77] on div "hero . moveRight ( ) # You should recognize this from the last level. enemy1 = …" at bounding box center [384, 86] width 132 height 144
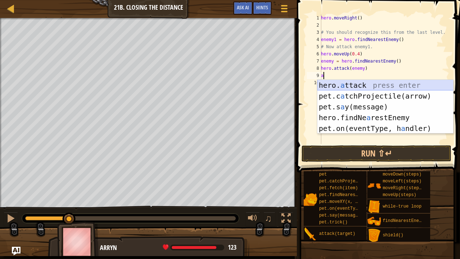
click at [351, 84] on div "hero. a ttack press enter pet.c a tchProjectile(arrow) press enter pet.s a y(me…" at bounding box center [386, 118] width 136 height 76
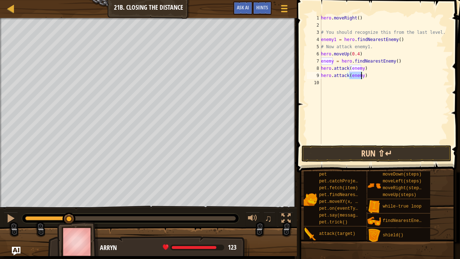
type textarea "hero.attack(enemy)"
click at [369, 151] on button "Run ⇧↵" at bounding box center [377, 153] width 150 height 17
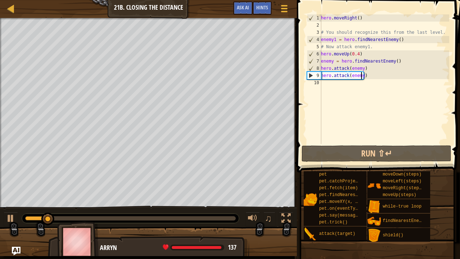
click at [329, 85] on div "hero . moveRight ( ) # You should recognize this from the last level. enemy1 = …" at bounding box center [385, 86] width 130 height 144
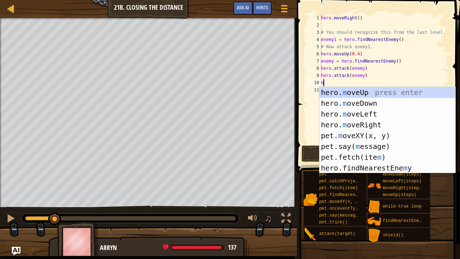
type textarea "mo"
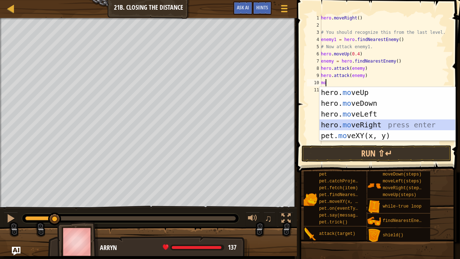
click at [363, 121] on div "hero. mo veUp press enter hero. mo veDown press enter hero. mo veLeft press ent…" at bounding box center [388, 125] width 136 height 76
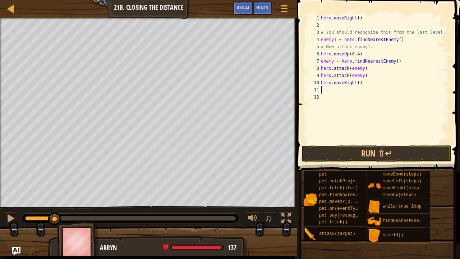
click at [356, 83] on div "hero . moveRight ( ) # You should recognize this from the last level. enemy1 = …" at bounding box center [385, 86] width 130 height 144
type textarea "hero.moveRight(2)"
click at [347, 92] on div "hero . moveRight ( ) # You should recognize this from the last level. enemy1 = …" at bounding box center [385, 86] width 130 height 144
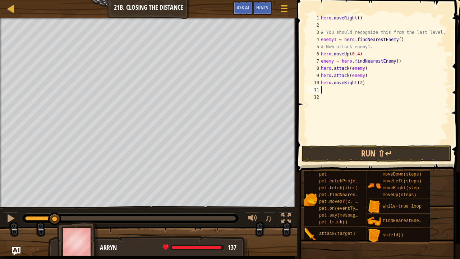
type textarea "m"
type textarea "f"
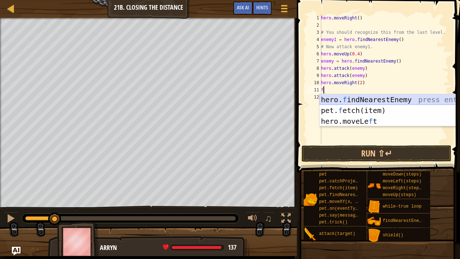
click at [348, 99] on div "hero. f indNearestEnemy press enter pet. f etch(item) press enter hero.moveLe f…" at bounding box center [388, 121] width 136 height 54
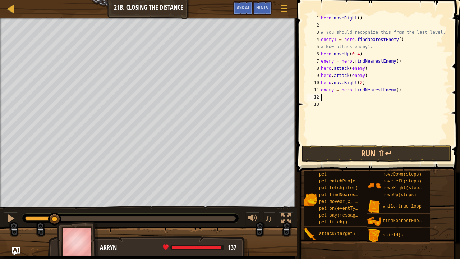
click at [343, 98] on div "hero . moveRight ( ) # You should recognize this from the last level. enemy1 = …" at bounding box center [385, 86] width 130 height 144
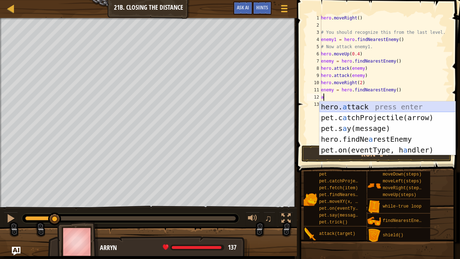
click at [347, 108] on div "hero. a ttack press enter pet.c a tchProjectile(arrow) press enter pet.s a y(me…" at bounding box center [388, 139] width 136 height 76
type textarea "hero.attack(enemy)"
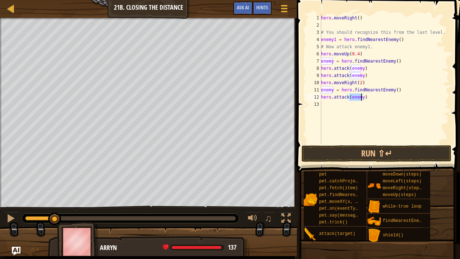
click at [339, 104] on div "hero . moveRight ( ) # You should recognize this from the last level. enemy1 = …" at bounding box center [385, 86] width 130 height 144
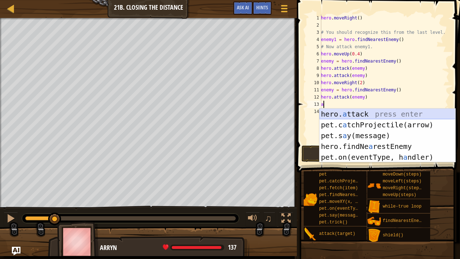
click at [350, 114] on div "hero. a ttack press enter pet.c a tchProjectile(arrow) press enter pet.s a y(me…" at bounding box center [388, 147] width 136 height 76
type textarea "hero.attack(enemy)"
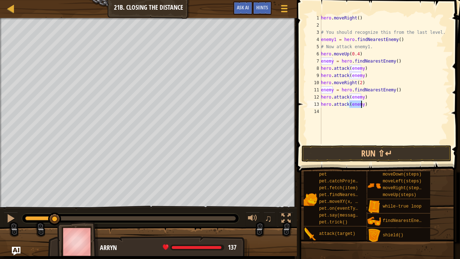
click at [356, 114] on div "hero . moveRight ( ) # You should recognize this from the last level. enemy1 = …" at bounding box center [385, 86] width 130 height 144
type textarea "m"
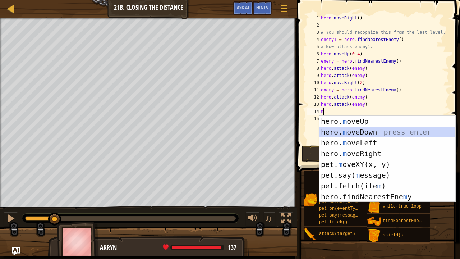
click at [366, 133] on div "hero. m oveUp press enter hero. m oveDown press enter hero. m oveLeft press ent…" at bounding box center [388, 170] width 136 height 108
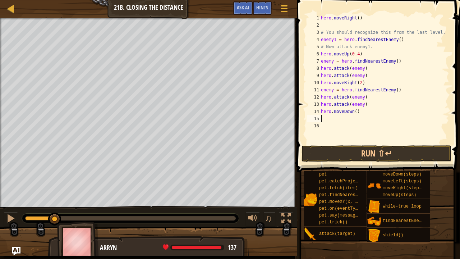
type textarea "n"
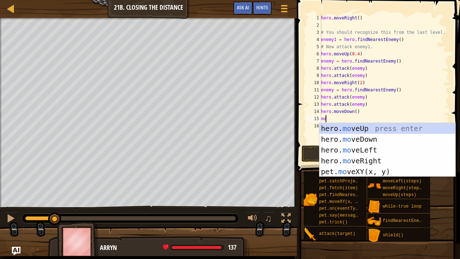
type textarea "mo"
click at [363, 162] on div "hero. mo veUp press enter hero. mo veDown press enter hero. mo veLeft press ent…" at bounding box center [388, 161] width 136 height 76
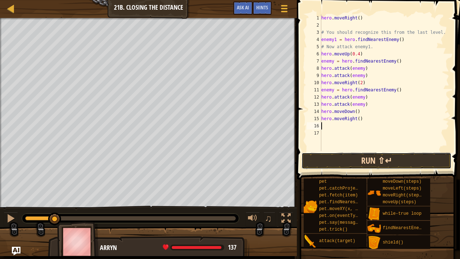
click at [370, 158] on button "Run ⇧↵" at bounding box center [377, 160] width 150 height 17
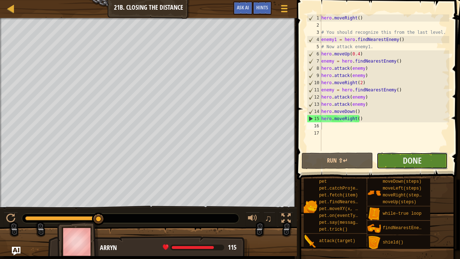
click at [397, 164] on button "Done" at bounding box center [412, 160] width 71 height 17
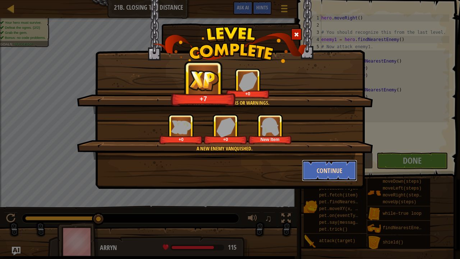
click at [338, 174] on button "Continue" at bounding box center [330, 171] width 56 height 22
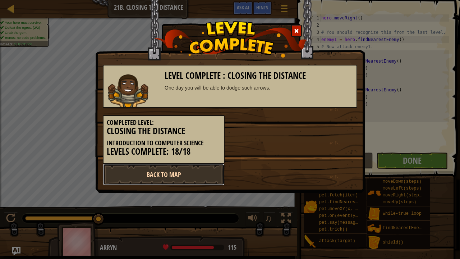
click at [190, 167] on link "Back to Map" at bounding box center [164, 175] width 122 height 22
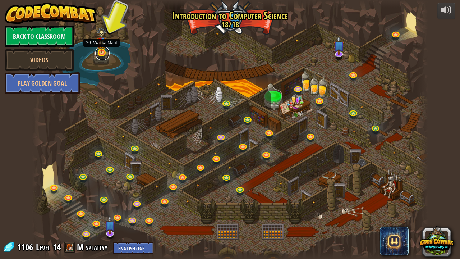
click at [103, 58] on div "25. Kithgard Gates Escape the Kithgard dungeons, and don't let the guardians ge…" at bounding box center [230, 129] width 396 height 259
click at [101, 53] on link at bounding box center [102, 53] width 14 height 14
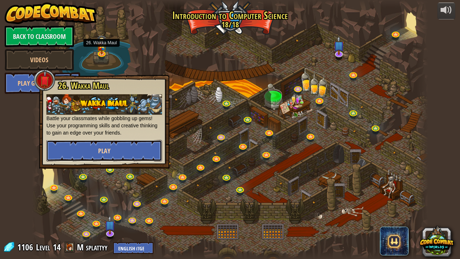
click at [110, 150] on button "Play" at bounding box center [104, 151] width 116 height 22
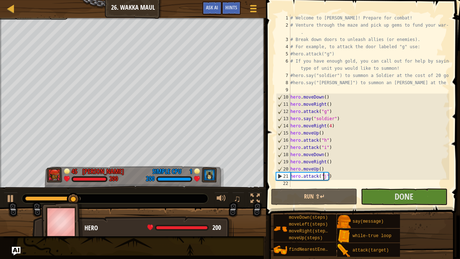
click at [324, 178] on div "# Welcome to Wakka Maul! Prepare for combat! # Venture through the maze and pic…" at bounding box center [369, 107] width 160 height 187
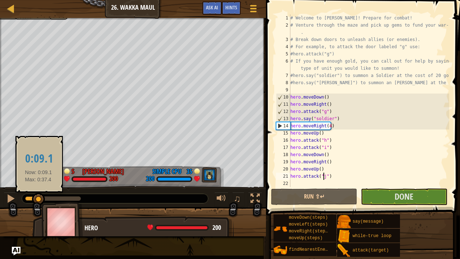
drag, startPoint x: 82, startPoint y: 199, endPoint x: 37, endPoint y: 201, distance: 45.0
click at [37, 201] on div at bounding box center [38, 199] width 13 height 13
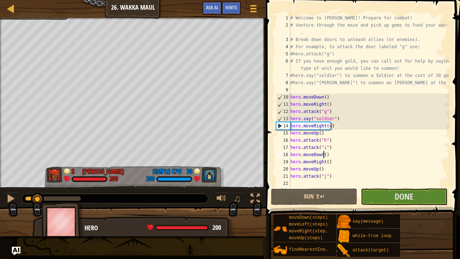
click at [324, 155] on div "# Welcome to Wakka Maul! Prepare for combat! # Venture through the maze and pic…" at bounding box center [369, 107] width 160 height 187
click at [325, 162] on div "# Welcome to Wakka Maul! Prepare for combat! # Venture through the maze and pic…" at bounding box center [369, 107] width 160 height 187
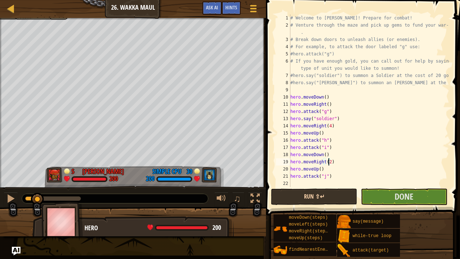
type textarea "hero.moveRight(2)"
click at [341, 198] on button "Run ⇧↵" at bounding box center [314, 196] width 86 height 17
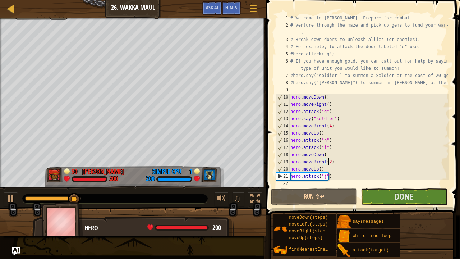
click at [301, 182] on div "# Welcome to Wakka Maul! Prepare for combat! # Venture through the maze and pic…" at bounding box center [369, 107] width 160 height 187
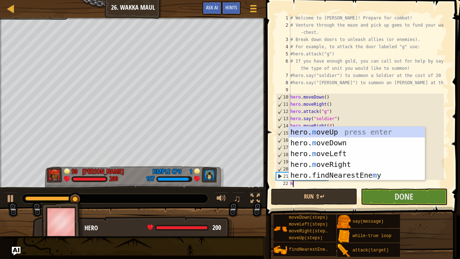
type textarea "mo"
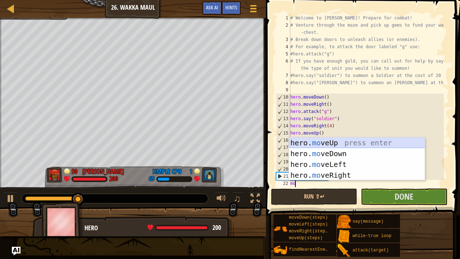
click at [347, 142] on div "hero. mo veUp press enter hero. mo veDown press enter hero. mo veLeft press ent…" at bounding box center [357, 169] width 136 height 65
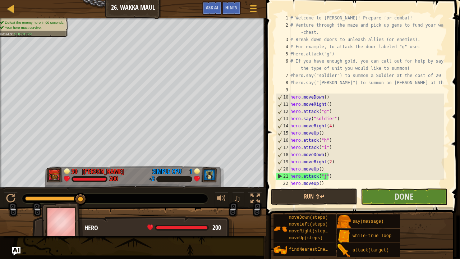
scroll to position [14, 0]
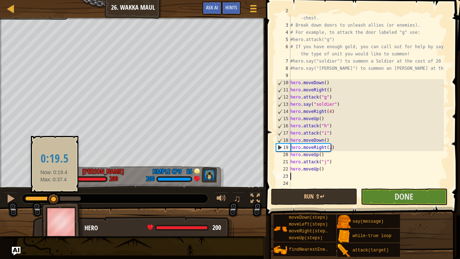
drag, startPoint x: 79, startPoint y: 197, endPoint x: 53, endPoint y: 199, distance: 26.3
click at [53, 199] on div at bounding box center [53, 199] width 13 height 13
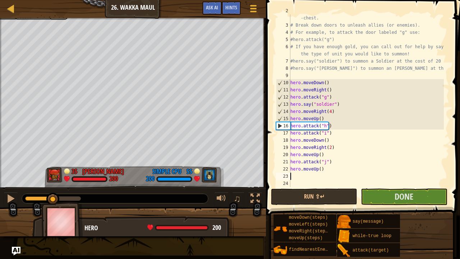
click at [320, 177] on div "# Venture through the maze and pick up gems to fund your war -chest. # Break do…" at bounding box center [366, 104] width 155 height 194
type textarea "m"
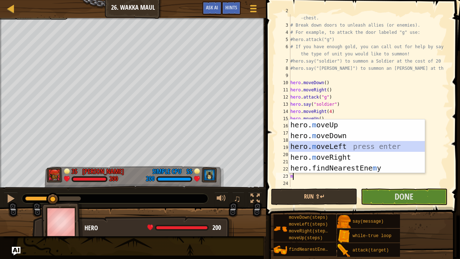
click at [336, 149] on div "hero. m oveUp press enter hero. m oveDown press enter hero. m oveLeft press ent…" at bounding box center [357, 157] width 136 height 76
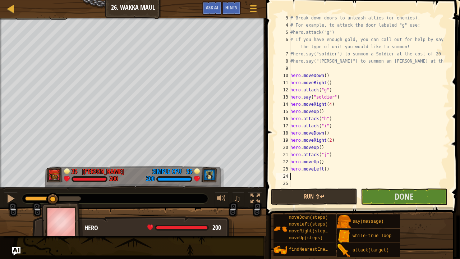
scroll to position [22, 0]
type textarea "mo"
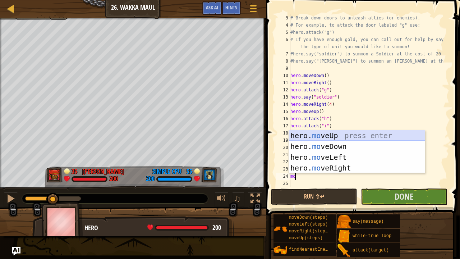
click at [320, 139] on div "hero. mo veUp press enter hero. mo veDown press enter hero. mo veLeft press ent…" at bounding box center [357, 162] width 136 height 65
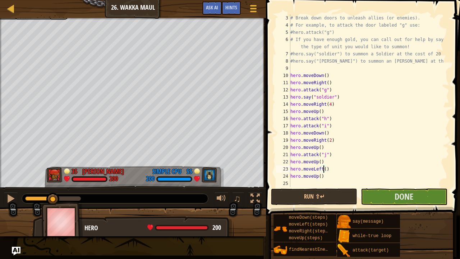
click at [324, 170] on div "# Break down doors to unleash allies (or enemies). # For example, to attack the…" at bounding box center [366, 107] width 155 height 187
click at [319, 193] on button "Run ⇧↵" at bounding box center [314, 196] width 86 height 17
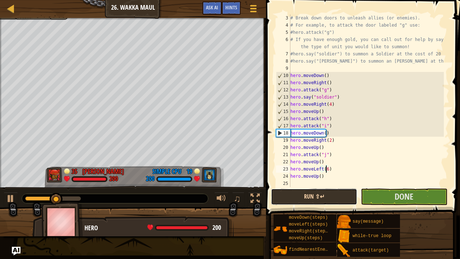
click at [326, 192] on button "Run ⇧↵" at bounding box center [314, 196] width 86 height 17
type textarea "hero.moveLeft(7)"
click at [331, 202] on button "Run ⇧↵" at bounding box center [314, 196] width 86 height 17
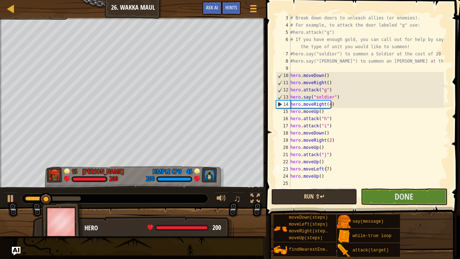
click at [331, 202] on button "Run ⇧↵" at bounding box center [314, 196] width 86 height 17
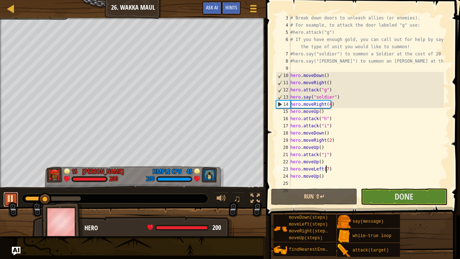
click at [15, 200] on button at bounding box center [11, 199] width 14 height 15
click at [305, 182] on div "# Break down doors to unleash allies (or enemies). # For example, to attack the…" at bounding box center [366, 107] width 155 height 187
type textarea ","
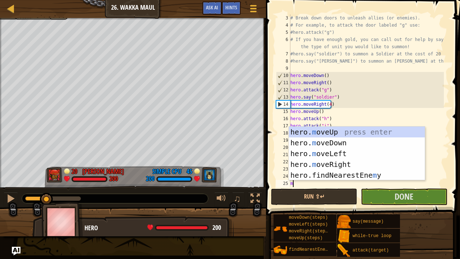
type textarea "mo"
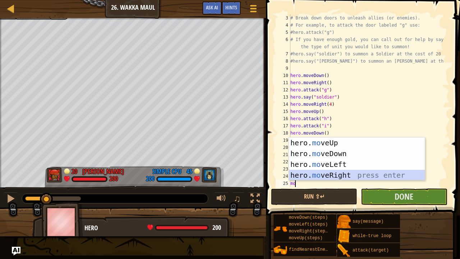
click at [335, 176] on div "hero. mo veUp press enter hero. mo veDown press enter hero. mo veLeft press ent…" at bounding box center [357, 169] width 136 height 65
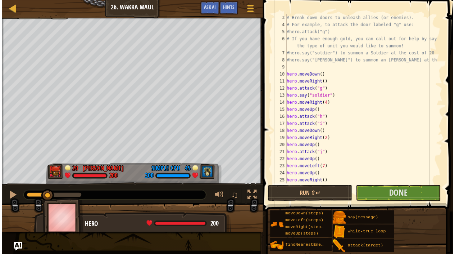
scroll to position [36, 0]
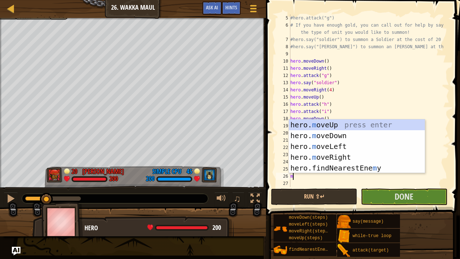
type textarea "mo"
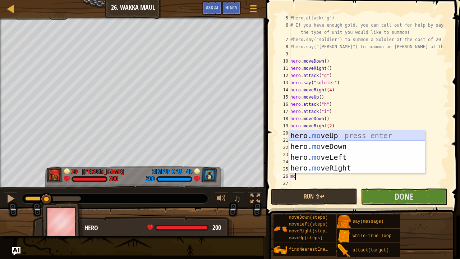
click at [347, 136] on div "hero. mo veUp press enter hero. mo veDown press enter hero. mo veLeft press ent…" at bounding box center [357, 162] width 136 height 65
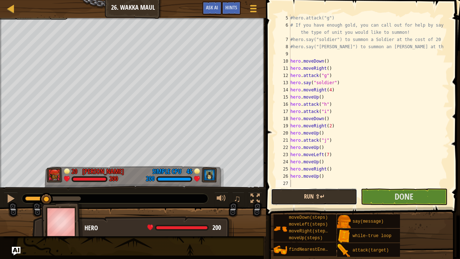
click at [333, 198] on button "Run ⇧↵" at bounding box center [314, 196] width 86 height 17
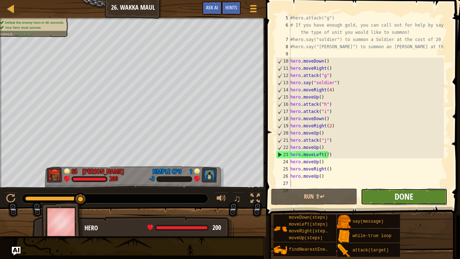
click at [396, 200] on span "Done" at bounding box center [404, 197] width 19 height 12
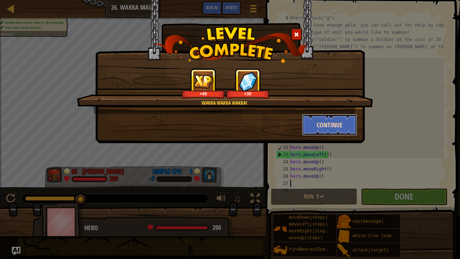
click at [326, 125] on button "Continue" at bounding box center [330, 125] width 56 height 22
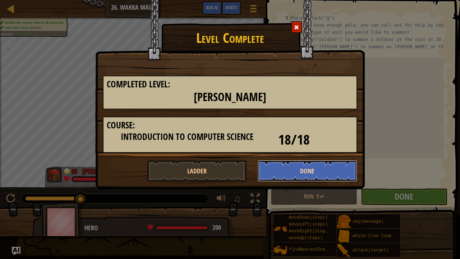
click at [319, 170] on button "Done" at bounding box center [308, 171] width 100 height 22
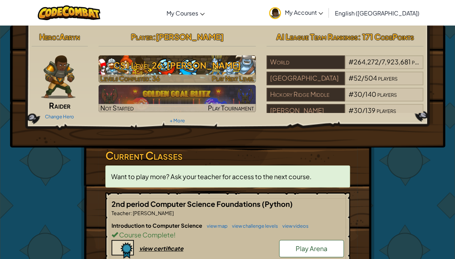
click at [218, 70] on h3 "CS1 Level 26: Wakka Maul" at bounding box center [177, 65] width 157 height 16
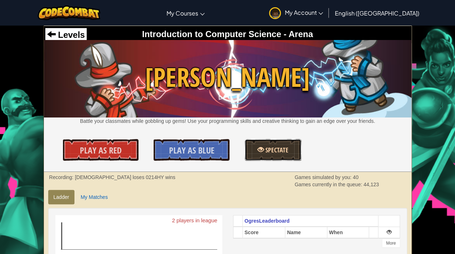
click at [264, 145] on link "Spectate" at bounding box center [273, 150] width 57 height 22
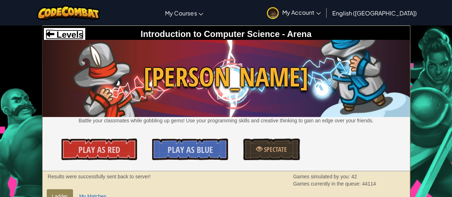
click at [70, 35] on span "Levels" at bounding box center [68, 35] width 29 height 10
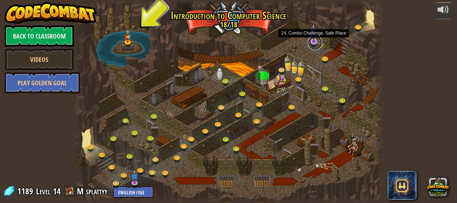
click at [313, 42] on link at bounding box center [315, 43] width 14 height 14
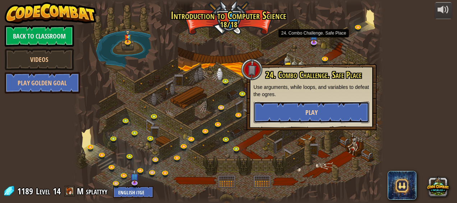
click at [318, 110] on button "Play" at bounding box center [312, 112] width 116 height 22
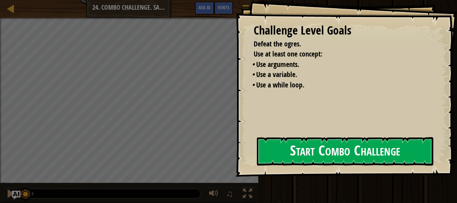
click at [295, 161] on button "Start Combo Challenge" at bounding box center [345, 151] width 177 height 28
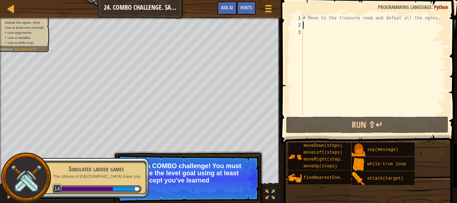
click at [313, 27] on div "# Move to the treasure room and defeat all the ogres." at bounding box center [374, 71] width 145 height 115
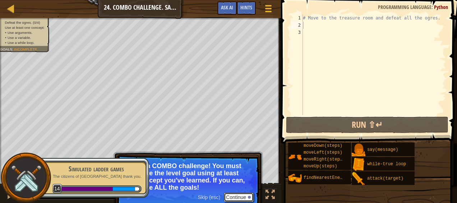
click at [248, 195] on button "Continue" at bounding box center [239, 196] width 30 height 9
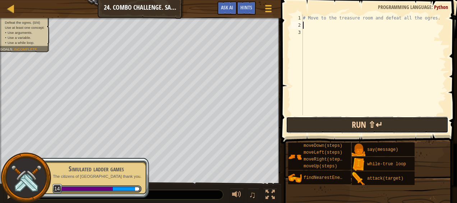
click at [313, 124] on button "Run ⇧↵" at bounding box center [367, 125] width 163 height 17
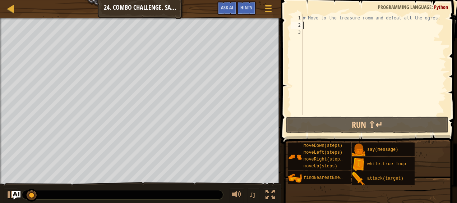
scroll to position [3, 0]
type textarea "mo"
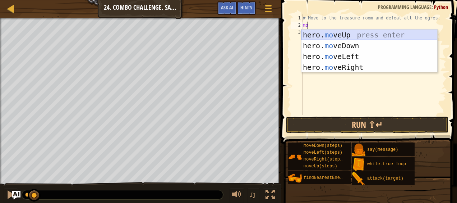
click at [332, 36] on div "hero. mo veUp press enter hero. mo veDown press enter hero. mo veLeft press ent…" at bounding box center [370, 61] width 136 height 65
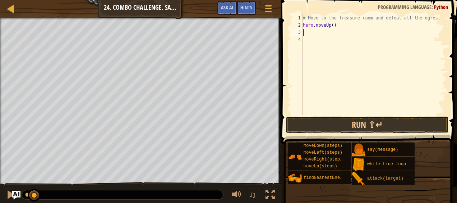
click at [332, 25] on div "# Move to the treasure room and defeat all the ogres. hero . moveUp ( )" at bounding box center [374, 71] width 145 height 115
type textarea "hero.moveUp(3)"
click at [327, 32] on div "# Move to the treasure room and defeat all the ogres. hero . moveUp ( 3 )" at bounding box center [374, 71] width 145 height 115
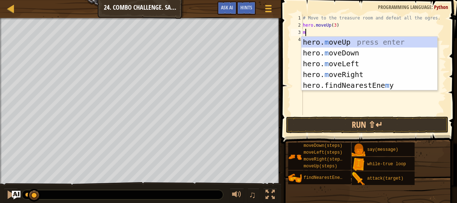
type textarea "mo"
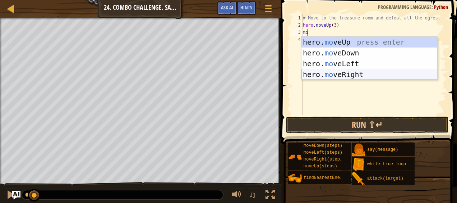
click at [338, 78] on div "hero. mo veUp press enter hero. mo veDown press enter hero. mo veLeft press ent…" at bounding box center [370, 69] width 136 height 65
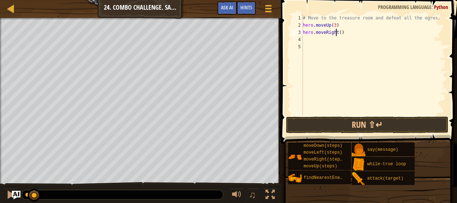
click at [337, 35] on div "# Move to the treasure room and defeat all the ogres. hero . moveUp ( 3 ) hero …" at bounding box center [374, 71] width 145 height 115
click at [340, 35] on div "# Move to the treasure room and defeat all the ogres. hero . moveUp ( 3 ) hero …" at bounding box center [374, 71] width 145 height 115
click at [338, 33] on div "# Move to the treasure room and defeat all the ogres. hero . moveUp ( 3 ) hero …" at bounding box center [374, 71] width 145 height 115
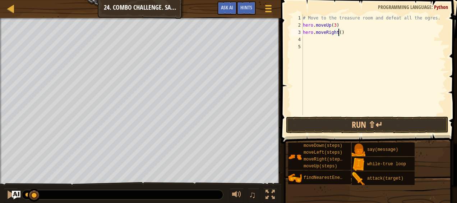
type textarea "hero.moveRight(4)"
click at [340, 43] on div "# Move to the treasure room and defeat all the ogres. hero . moveUp ( 3 ) hero …" at bounding box center [374, 71] width 145 height 115
click at [339, 41] on div "# Move to the treasure room and defeat all the ogres. hero . moveUp ( 3 ) hero …" at bounding box center [374, 71] width 145 height 115
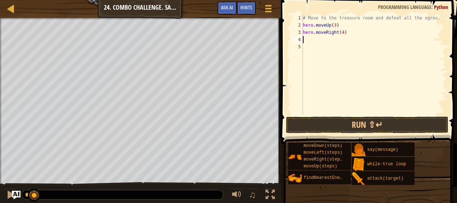
type textarea "m"
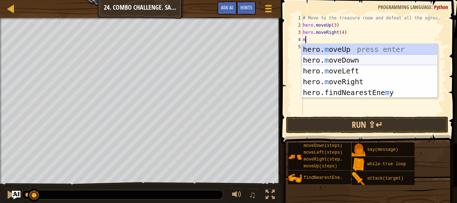
click at [350, 61] on div "hero. m oveUp press enter hero. m oveDown press enter hero. m oveLeft press ent…" at bounding box center [370, 82] width 136 height 76
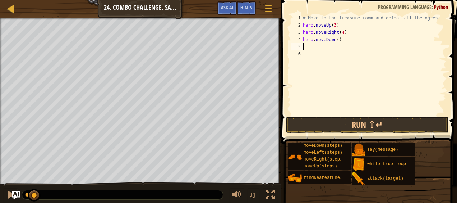
click at [336, 40] on div "# Move to the treasure room and defeat all the ogres. hero . moveUp ( 3 ) hero …" at bounding box center [374, 71] width 145 height 115
type textarea "hero.moveDown(3)"
click at [333, 49] on div "# Move to the treasure room and defeat all the ogres. hero . moveUp ( 3 ) hero …" at bounding box center [374, 71] width 145 height 115
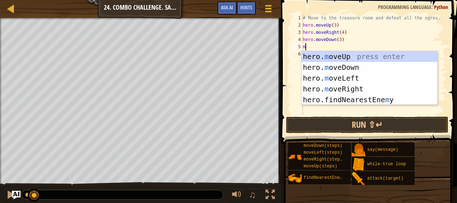
type textarea "mo"
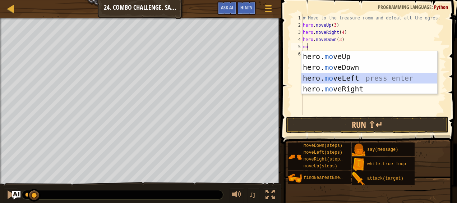
click at [340, 73] on div "hero. mo veUp press enter hero. mo veDown press enter hero. mo veLeft press ent…" at bounding box center [370, 83] width 136 height 65
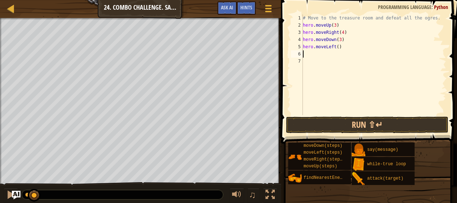
type textarea "a"
type textarea "f"
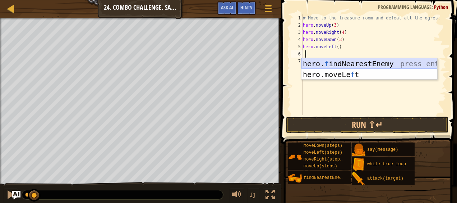
click at [324, 62] on div "hero. f indNearestEnemy press enter hero.moveLe f t press enter" at bounding box center [370, 79] width 136 height 43
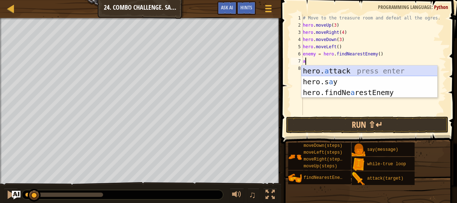
click at [336, 73] on div "hero. a ttack press enter hero.s a y press enter hero.findNe a restEnemy press …" at bounding box center [370, 92] width 136 height 54
type textarea "hero.attack(enemy)"
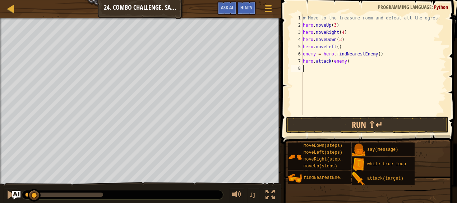
click at [322, 71] on div "# Move to the treasure room and defeat all the ogres. hero . moveUp ( 3 ) hero …" at bounding box center [374, 71] width 145 height 115
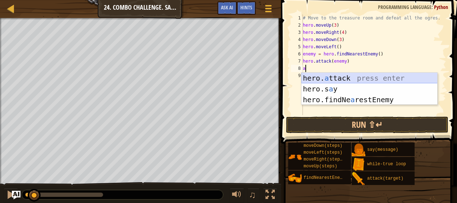
click at [325, 77] on div "hero. a ttack press enter hero.s a y press enter hero.findNe a restEnemy press …" at bounding box center [370, 100] width 136 height 54
type textarea "hero.attack(enemy)"
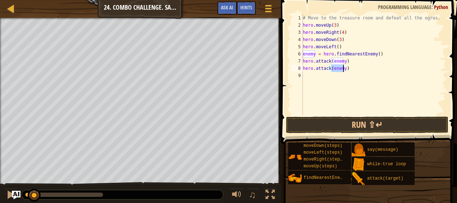
click at [322, 76] on div "# Move to the treasure room and defeat all the ogres. hero . moveUp ( 3 ) hero …" at bounding box center [374, 71] width 145 height 115
type textarea "f"
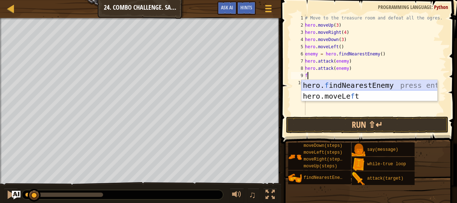
click at [329, 84] on div "hero. f indNearestEnemy press enter hero.moveLe f t press enter" at bounding box center [370, 101] width 136 height 43
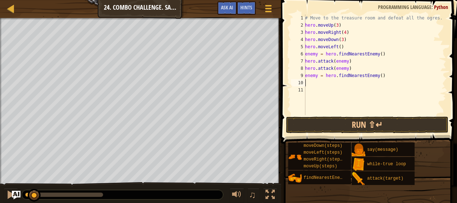
click at [326, 84] on div "# Move to the treasure room and defeat all the ogres. hero . moveUp ( 3 ) hero …" at bounding box center [375, 71] width 143 height 115
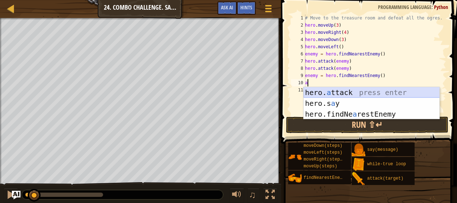
click at [335, 93] on div "hero. a ttack press enter hero.s a y press enter hero.findNe a restEnemy press …" at bounding box center [372, 114] width 136 height 54
type textarea "hero.attack(enemy)"
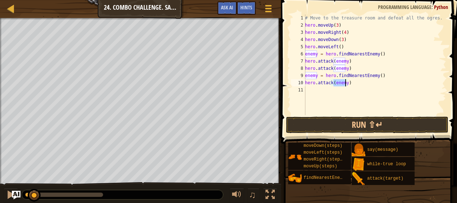
click at [330, 90] on div "# Move to the treasure room and defeat all the ogres. hero . moveUp ( 3 ) hero …" at bounding box center [375, 71] width 143 height 115
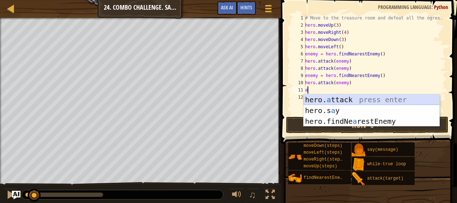
click at [347, 99] on div "hero. a ttack press enter hero.s a y press enter hero.findNe a restEnemy press …" at bounding box center [372, 121] width 136 height 54
type textarea "hero.attack(enemy)"
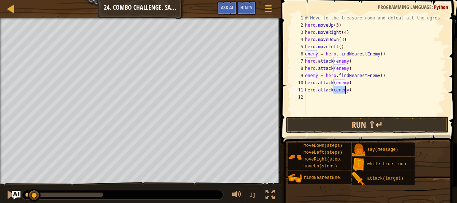
click at [341, 99] on div "# Move to the treasure room and defeat all the ogres. hero . moveUp ( 3 ) hero …" at bounding box center [375, 71] width 143 height 115
type textarea "f"
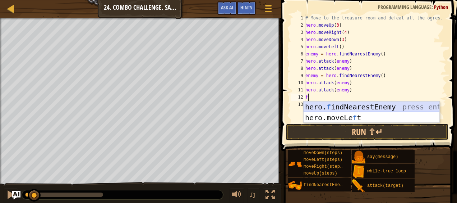
click at [347, 106] on div "hero. f indNearestEnemy press enter hero.moveLe f t press enter" at bounding box center [372, 122] width 136 height 43
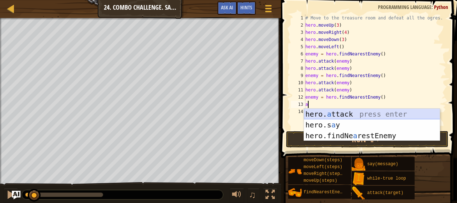
click at [344, 111] on div "hero. a ttack press enter hero.s a y press enter hero.findNe a restEnemy press …" at bounding box center [372, 136] width 136 height 54
type textarea "hero.attack(enemy)"
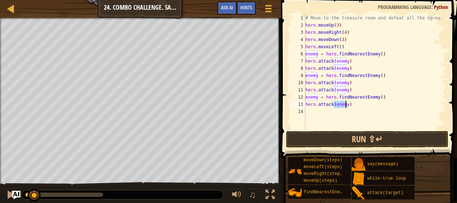
click at [339, 110] on div "# Move to the treasure room and defeat all the ogres. hero . moveUp ( 3 ) hero …" at bounding box center [375, 78] width 142 height 129
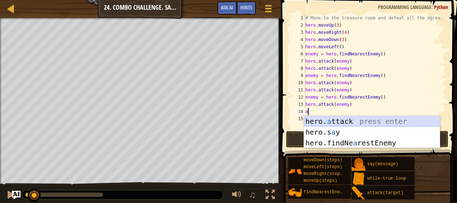
click at [346, 123] on div "hero. a ttack press enter hero.s a y press enter hero.findNe a restEnemy press …" at bounding box center [372, 143] width 136 height 54
type textarea "hero.attack(enemy)"
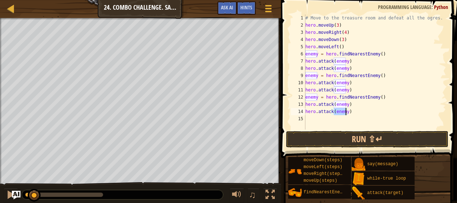
click at [320, 119] on div "# Move to the treasure room and defeat all the ogres. hero . moveUp ( 3 ) hero …" at bounding box center [375, 78] width 142 height 129
type textarea "m"
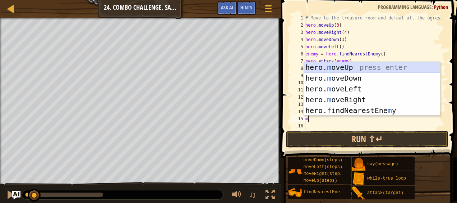
click at [357, 63] on div "hero. m oveUp press enter hero. m oveDown press enter hero. m oveLeft press ent…" at bounding box center [372, 100] width 136 height 76
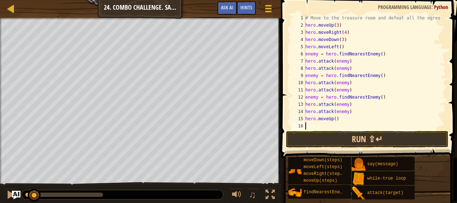
click at [333, 126] on div "# Move to the treasure room and defeat all the ogres. hero . moveUp ( 3 ) hero …" at bounding box center [372, 78] width 137 height 129
type textarea "mo"
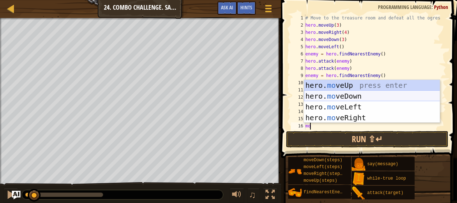
click at [357, 96] on div "hero. mo veUp press enter hero. mo veDown press enter hero. mo veLeft press ent…" at bounding box center [372, 112] width 136 height 65
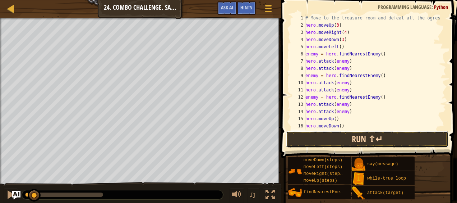
click at [344, 142] on button "Run ⇧↵" at bounding box center [367, 139] width 163 height 17
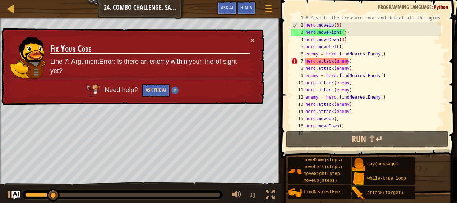
click at [255, 40] on div "× Fix Your Code Line 7: ArgumentError: Is there an enemy within your line-of-si…" at bounding box center [132, 66] width 265 height 77
click at [253, 40] on button "×" at bounding box center [253, 40] width 4 height 8
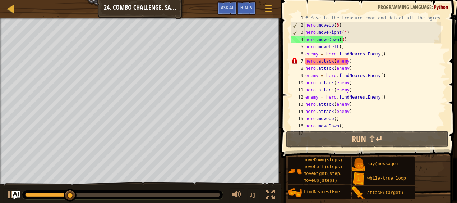
click at [336, 26] on div "# Move to the treasure room and defeat all the ogres. hero . moveUp ( 3 ) hero …" at bounding box center [372, 78] width 137 height 129
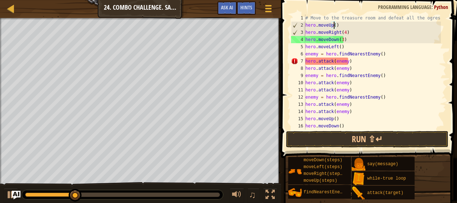
scroll to position [3, 2]
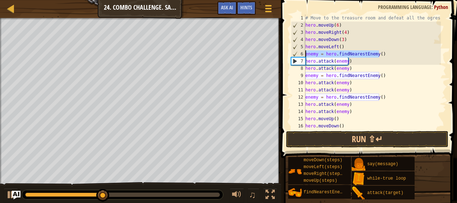
drag, startPoint x: 379, startPoint y: 55, endPoint x: 306, endPoint y: 55, distance: 72.7
click at [306, 55] on div "# Move to the treasure room and defeat all the ogres. hero . moveUp ( 6 ) hero …" at bounding box center [372, 78] width 137 height 129
type textarea "enemy = hero.findNearestEnemy()"
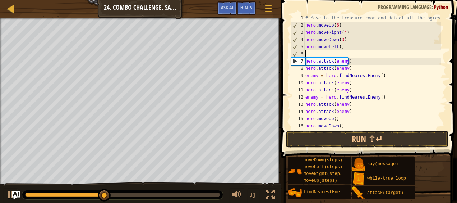
scroll to position [3, 0]
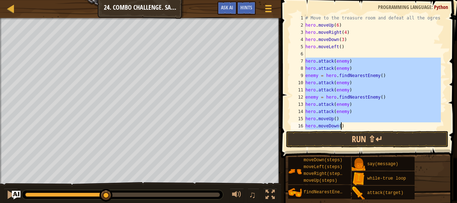
drag, startPoint x: 306, startPoint y: 62, endPoint x: 362, endPoint y: 127, distance: 85.2
click at [362, 127] on div "# Move to the treasure room and defeat all the ogres. hero . moveUp ( 6 ) hero …" at bounding box center [372, 78] width 137 height 129
type textarea "hero.moveUp() hero.moveDown()"
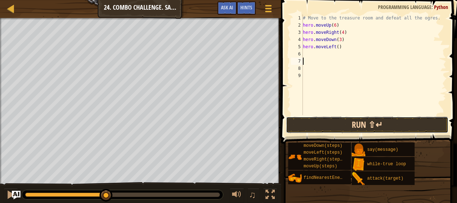
click at [363, 128] on button "Run ⇧↵" at bounding box center [367, 125] width 163 height 17
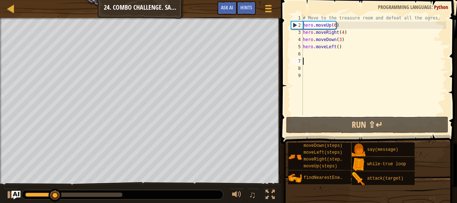
click at [334, 28] on div "# Move to the treasure room and defeat all the ogres. hero . moveUp ( 6 ) hero …" at bounding box center [374, 71] width 145 height 115
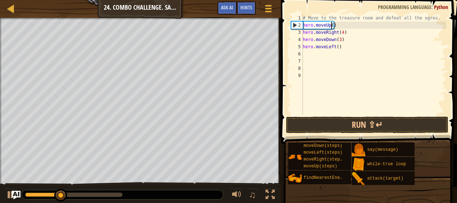
scroll to position [3, 2]
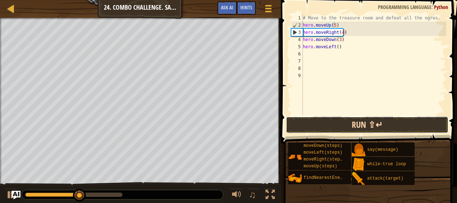
click at [363, 123] on button "Run ⇧↵" at bounding box center [367, 125] width 163 height 17
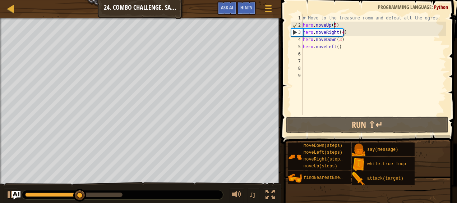
click at [333, 23] on div "# Move to the treasure room and defeat all the ogres. hero . moveUp ( 5 ) hero …" at bounding box center [374, 71] width 145 height 115
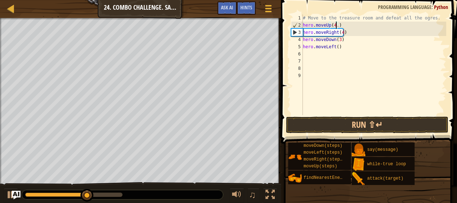
scroll to position [3, 3]
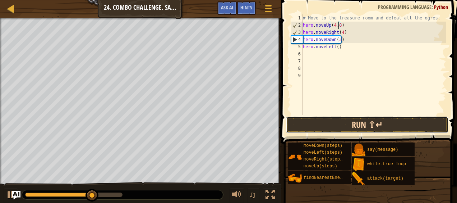
click at [360, 124] on button "Run ⇧↵" at bounding box center [367, 125] width 163 height 17
click at [348, 122] on button "Run ⇧↵" at bounding box center [367, 125] width 163 height 17
click at [366, 131] on button "Run ⇧↵" at bounding box center [367, 125] width 163 height 17
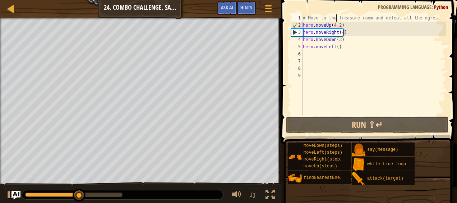
click at [337, 18] on div "# Move to the treasure room and defeat all the ogres. hero . moveUp ( 4.2 ) her…" at bounding box center [374, 71] width 145 height 115
click at [339, 28] on div "# Move to the treasure room and defeat all the ogres. hero . moveUp ( 4.2 ) her…" at bounding box center [374, 71] width 145 height 115
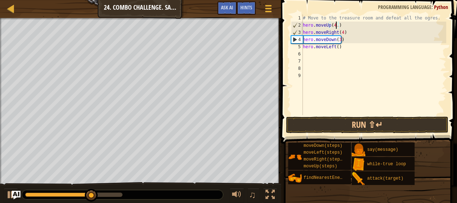
scroll to position [3, 2]
type textarea "hero.moveUp(4)"
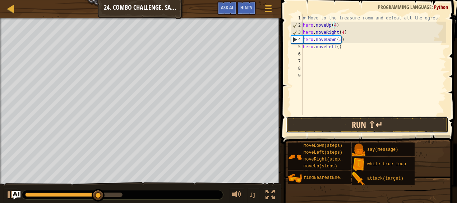
click at [359, 118] on button "Run ⇧↵" at bounding box center [367, 125] width 163 height 17
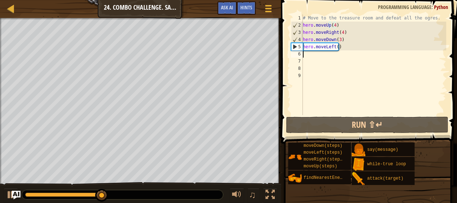
click at [329, 56] on div "# Move to the treasure room and defeat all the ogres. hero . moveUp ( 4 ) hero …" at bounding box center [374, 71] width 145 height 115
type textarea "f"
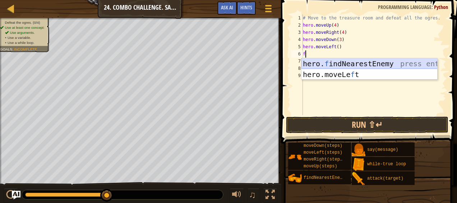
click at [332, 63] on div "hero. f indNearestEnemy press enter hero.moveLe f t press enter" at bounding box center [370, 79] width 136 height 43
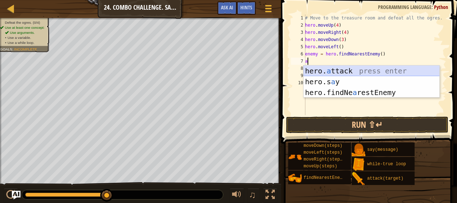
click at [319, 69] on div "hero. a ttack press enter hero.s a y press enter hero.findNe a restEnemy press …" at bounding box center [372, 92] width 136 height 54
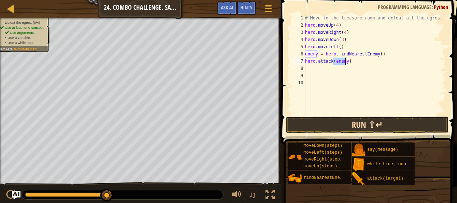
type textarea "hero.attack(enemy)"
click at [328, 130] on button "Run ⇧↵" at bounding box center [367, 125] width 163 height 17
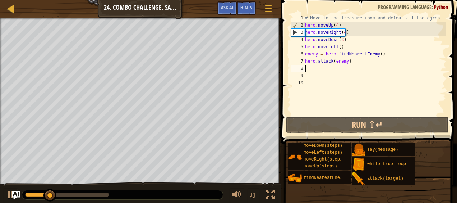
click at [336, 69] on div "# Move to the treasure room and defeat all the ogres. hero . moveUp ( 4 ) hero …" at bounding box center [375, 71] width 143 height 115
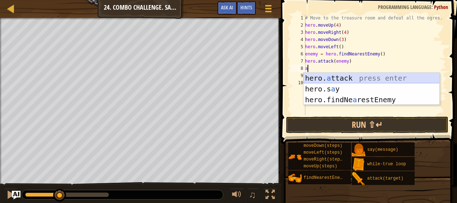
click at [340, 77] on div "hero. a ttack press enter hero.s a y press enter hero.findNe a restEnemy press …" at bounding box center [372, 100] width 136 height 54
type textarea "hero.attack(enemy)"
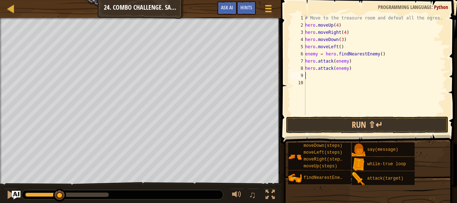
click at [332, 76] on div "# Move to the treasure room and defeat all the ogres. hero . moveUp ( 4 ) hero …" at bounding box center [375, 71] width 143 height 115
type textarea "g"
type textarea "f"
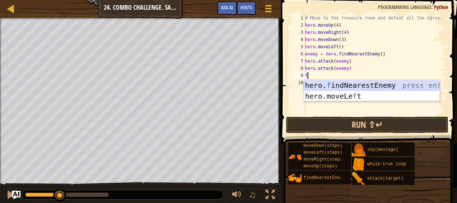
click at [335, 83] on div "hero. f indNearestEnemy press enter hero.moveLe f t press enter" at bounding box center [372, 101] width 136 height 43
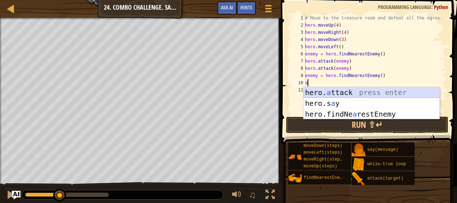
click at [333, 96] on div "hero. a ttack press enter hero.s a y press enter hero.findNe a restEnemy press …" at bounding box center [372, 114] width 136 height 54
type textarea "hero.attack(enemy)"
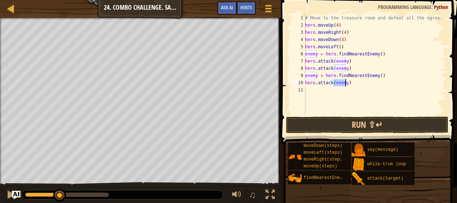
click at [327, 92] on div "# Move to the treasure room and defeat all the ogres. hero . moveUp ( 4 ) hero …" at bounding box center [375, 71] width 143 height 115
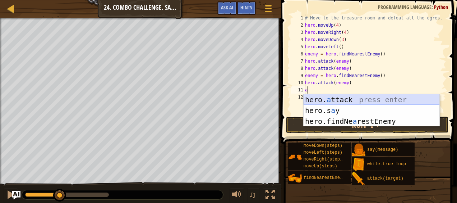
click at [333, 101] on div "hero. a ttack press enter hero.s a y press enter hero.findNe a restEnemy press …" at bounding box center [372, 121] width 136 height 54
type textarea "hero.attack(enemy)"
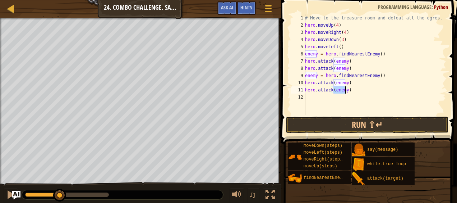
click at [327, 99] on div "# Move to the treasure room and defeat all the ogres. hero . moveUp ( 4 ) hero …" at bounding box center [375, 71] width 143 height 115
type textarea "f"
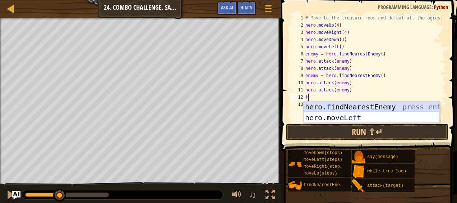
click at [329, 103] on div "hero. f indNearestEnemy press enter hero.moveLe f t press enter" at bounding box center [372, 122] width 136 height 43
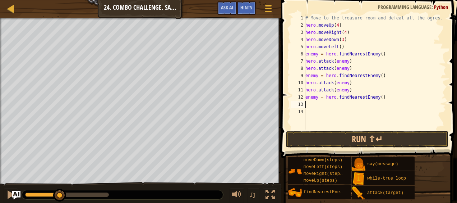
click at [329, 103] on div "# Move to the treasure room and defeat all the ogres. hero . moveUp ( 4 ) hero …" at bounding box center [375, 78] width 142 height 129
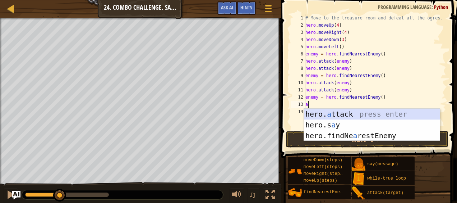
click at [334, 111] on div "hero. a ttack press enter hero.s a y press enter hero.findNe a restEnemy press …" at bounding box center [372, 136] width 136 height 54
type textarea "hero.attack(enemy)"
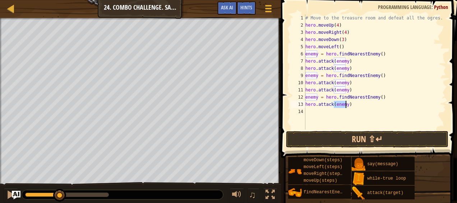
click at [334, 111] on div "# Move to the treasure room and defeat all the ogres. hero . moveUp ( 4 ) hero …" at bounding box center [375, 78] width 142 height 129
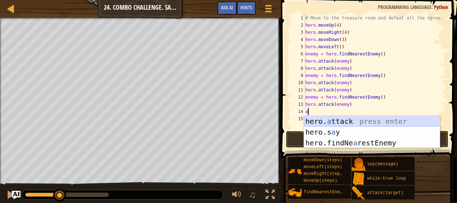
click at [340, 120] on div "hero. a ttack press enter hero.s a y press enter hero.findNe a restEnemy press …" at bounding box center [372, 143] width 136 height 54
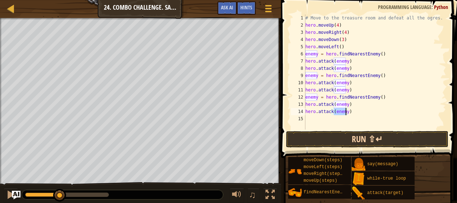
type textarea "hero.attack(enemy)"
click at [342, 139] on button "Run ⇧↵" at bounding box center [367, 139] width 163 height 17
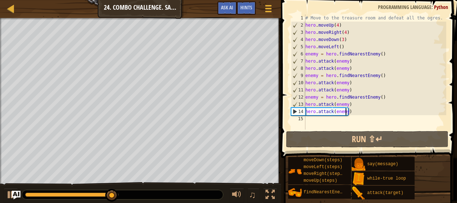
click at [321, 119] on div "# Move to the treasure room and defeat all the ogres. hero . moveUp ( 4 ) hero …" at bounding box center [375, 78] width 142 height 129
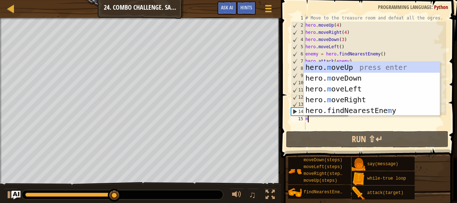
type textarea "mo"
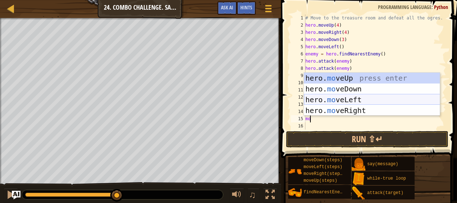
click at [355, 100] on div "hero. mo veUp press enter hero. mo veDown press enter hero. mo veLeft press ent…" at bounding box center [372, 105] width 136 height 65
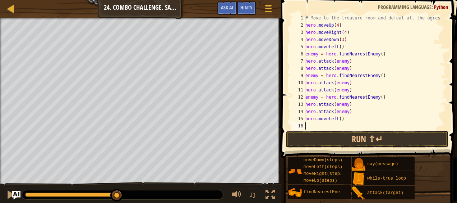
type textarea "m"
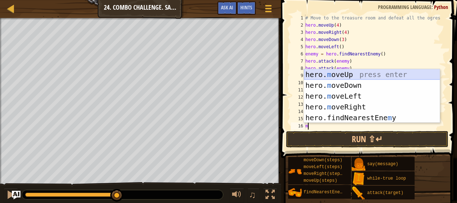
click at [359, 73] on div "hero. m oveUp press enter hero. m oveDown press enter hero. m oveLeft press ent…" at bounding box center [372, 107] width 136 height 76
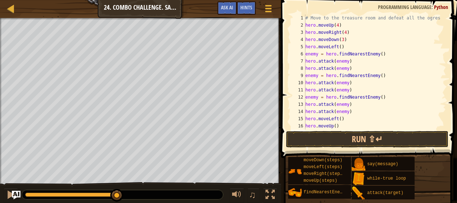
scroll to position [14, 0]
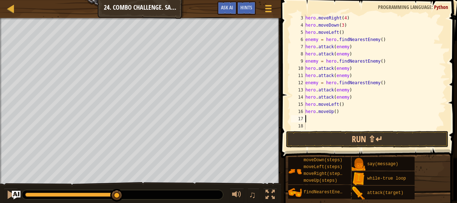
type textarea "m"
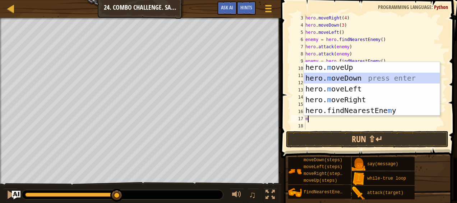
click at [342, 80] on div "hero. m oveUp press enter hero. m oveDown press enter hero. m oveLeft press ent…" at bounding box center [372, 100] width 136 height 76
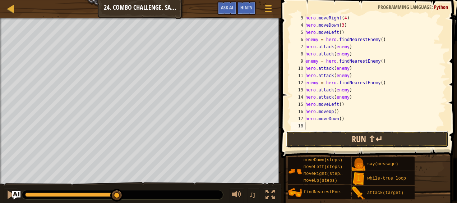
click at [343, 140] on button "Run ⇧↵" at bounding box center [367, 139] width 163 height 17
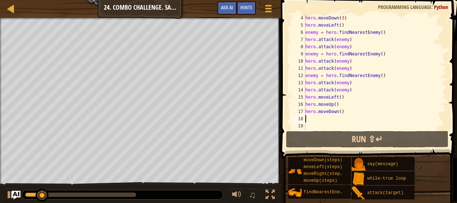
scroll to position [22, 0]
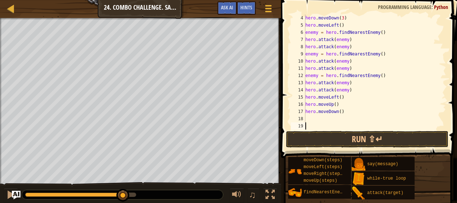
click at [341, 103] on div "hero . moveDown ( 3 ) hero . moveLeft ( ) enemy = hero . findNearestEnemy ( ) h…" at bounding box center [372, 78] width 137 height 129
type textarea "hero.moveUp()"
click at [351, 100] on div "hero . moveDown ( 3 ) hero . moveLeft ( ) enemy = hero . findNearestEnemy ( ) h…" at bounding box center [372, 78] width 137 height 129
type textarea "hero.moveLeft()"
type textarea "a"
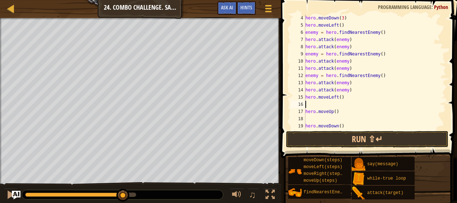
click at [353, 94] on div "hero . moveDown ( 3 ) hero . moveLeft ( ) enemy = hero . findNearestEnemy ( ) h…" at bounding box center [372, 78] width 137 height 129
type textarea "hero.moveLeft()"
type textarea "h"
type textarea "f"
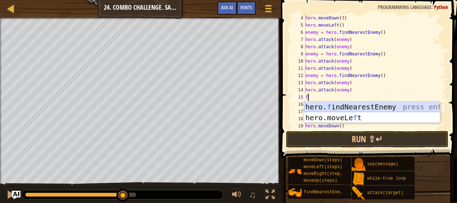
click at [342, 106] on div "hero. f indNearestEnemy press enter hero.moveLe f t press enter" at bounding box center [372, 122] width 136 height 43
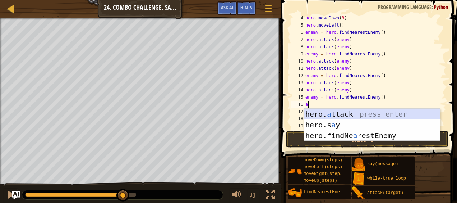
click at [323, 116] on div "hero. a ttack press enter hero.s a y press enter hero.findNe a restEnemy press …" at bounding box center [372, 136] width 136 height 54
type textarea "hero.attack(enemy)"
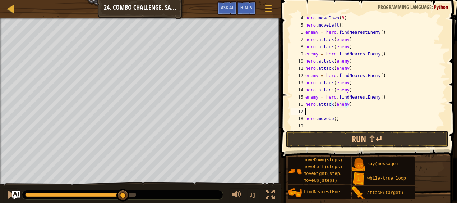
click at [317, 109] on div "hero . moveDown ( 3 ) hero . moveLeft ( ) enemy = hero . findNearestEnemy ( ) h…" at bounding box center [372, 78] width 137 height 129
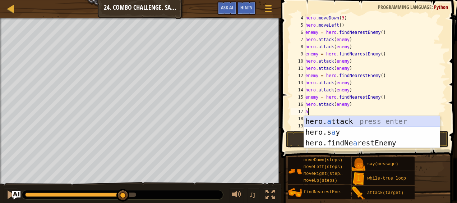
click at [322, 118] on div "hero. a ttack press enter hero.s a y press enter hero.findNe a restEnemy press …" at bounding box center [372, 143] width 136 height 54
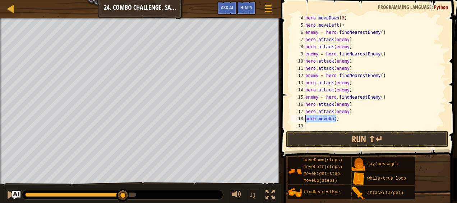
drag, startPoint x: 342, startPoint y: 119, endPoint x: 305, endPoint y: 118, distance: 36.7
click at [305, 118] on div "hero.attack(enemy) 4 5 6 7 8 9 10 11 12 13 14 15 16 17 18 19 20 hero . moveDown…" at bounding box center [368, 71] width 157 height 115
type textarea "hero.moveUp()"
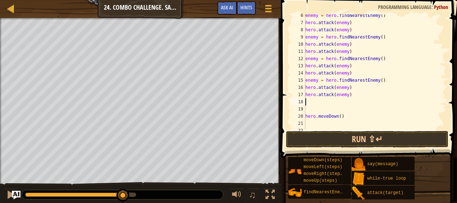
scroll to position [42, 0]
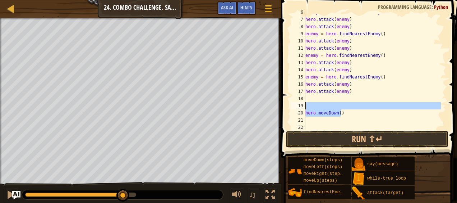
drag, startPoint x: 341, startPoint y: 111, endPoint x: 305, endPoint y: 109, distance: 36.4
click at [305, 109] on div "6 7 8 9 10 11 12 13 14 15 16 17 18 19 20 21 22 23 enemy = hero . findNearestEne…" at bounding box center [368, 71] width 157 height 115
type textarea "\"
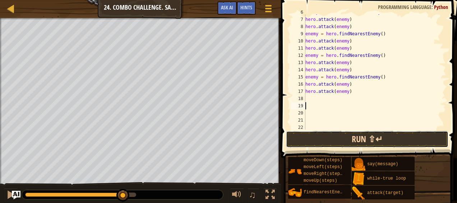
click at [300, 140] on button "Run ⇧↵" at bounding box center [367, 139] width 163 height 17
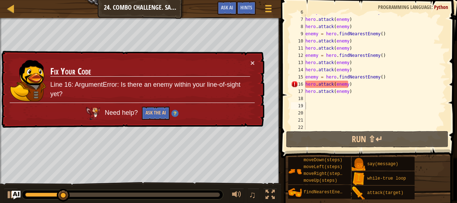
click at [250, 64] on td "Fix Your Code Line 16: ArgumentError: Is there an enemy within your line-of-sig…" at bounding box center [150, 81] width 201 height 44
click at [255, 62] on button "×" at bounding box center [253, 63] width 4 height 8
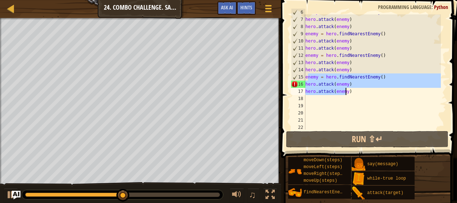
drag, startPoint x: 307, startPoint y: 76, endPoint x: 350, endPoint y: 91, distance: 44.9
click at [350, 91] on div "enemy = hero . findNearestEnemy ( ) hero . attack ( enemy ) hero . attack ( ene…" at bounding box center [372, 73] width 137 height 129
type textarea "e"
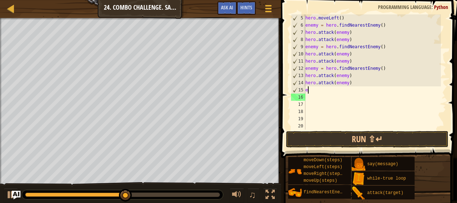
scroll to position [29, 0]
type textarea "f"
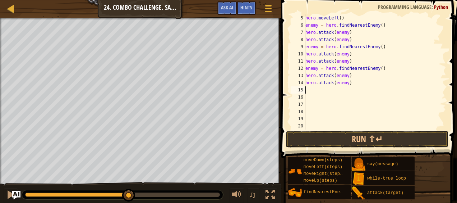
type textarea "m"
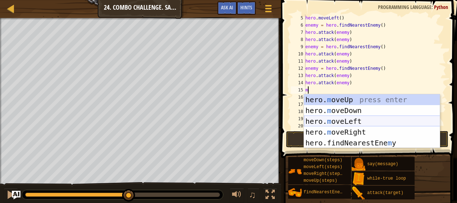
click at [354, 119] on div "hero. m oveUp press enter hero. m oveDown press enter hero. m oveLeft press ent…" at bounding box center [372, 132] width 136 height 76
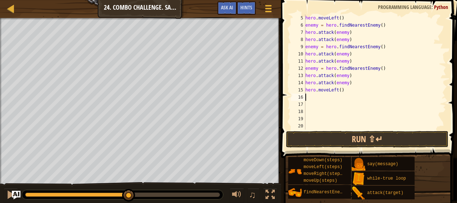
type textarea "f"
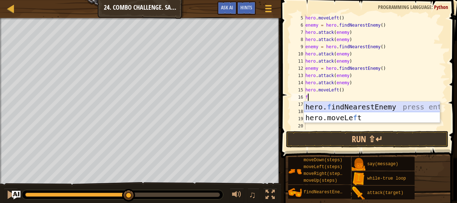
click at [334, 109] on div "hero. f indNearestEnemy press enter hero.moveLe f t press enter" at bounding box center [372, 122] width 136 height 43
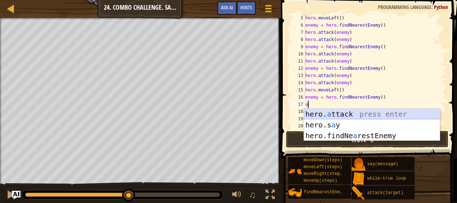
click at [333, 116] on div "hero. a ttack press enter hero.s a y press enter hero.findNe a restEnemy press …" at bounding box center [372, 136] width 136 height 54
type textarea "hero.attack(enemy)"
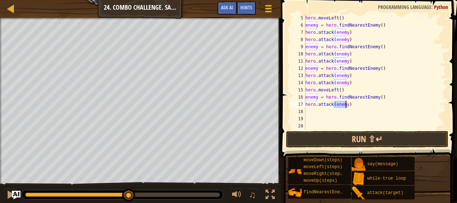
click at [326, 113] on div "hero . moveLeft ( ) enemy = hero . findNearestEnemy ( ) hero . attack ( enemy )…" at bounding box center [372, 78] width 137 height 129
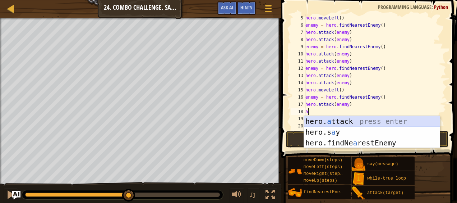
click at [326, 121] on div "hero. a ttack press enter hero.s a y press enter hero.findNe a restEnemy press …" at bounding box center [372, 143] width 136 height 54
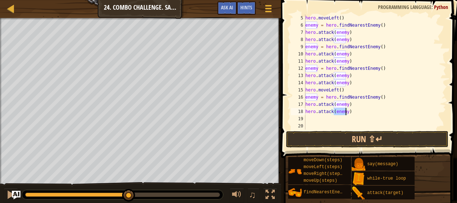
type textarea "hero.attack(enemy)"
click at [327, 130] on span at bounding box center [370, 68] width 182 height 179
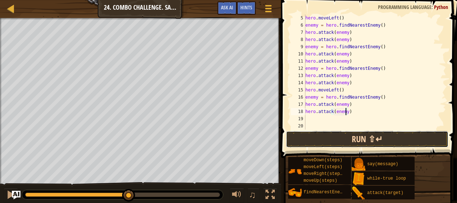
click at [327, 136] on button "Run ⇧↵" at bounding box center [367, 139] width 163 height 17
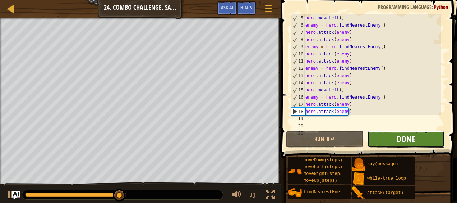
click at [398, 139] on span "Done" at bounding box center [406, 139] width 19 height 12
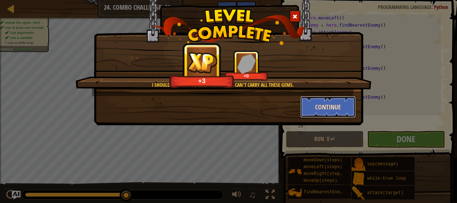
click at [334, 104] on button "Continue" at bounding box center [329, 107] width 56 height 22
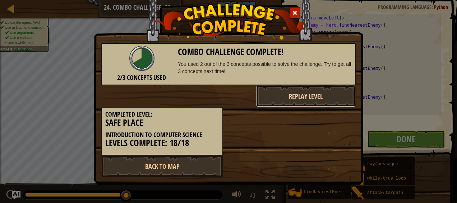
click at [333, 101] on button "Replay Level" at bounding box center [306, 96] width 100 height 22
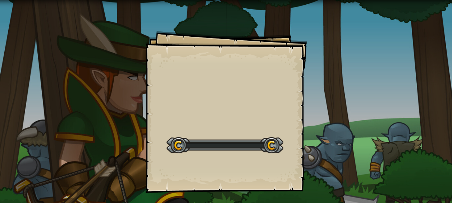
scroll to position [45, 0]
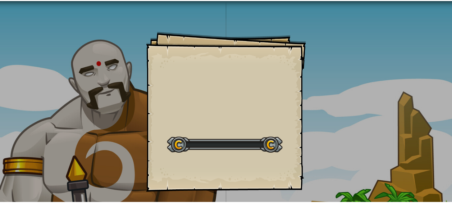
scroll to position [45, 0]
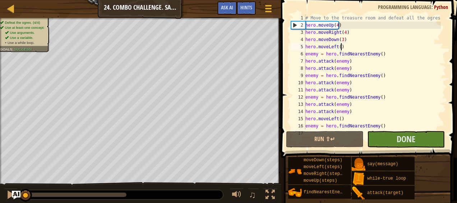
click at [349, 47] on div "# Move to the treasure room and defeat all the ogres. hero . moveUp ( 4 ) hero …" at bounding box center [372, 78] width 137 height 129
type textarea "hero.moveLeft()"
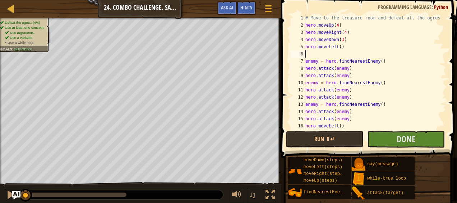
type textarea "w"
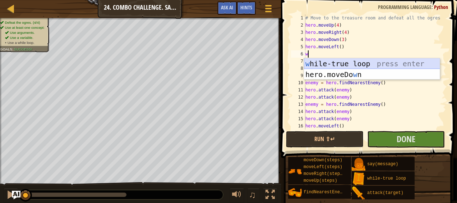
click at [349, 60] on div "w [PERSON_NAME]-true loop press enter hero.moveDo w n press enter" at bounding box center [372, 79] width 136 height 43
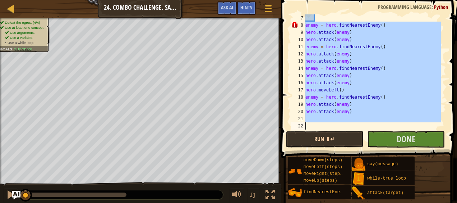
scroll to position [58, 0]
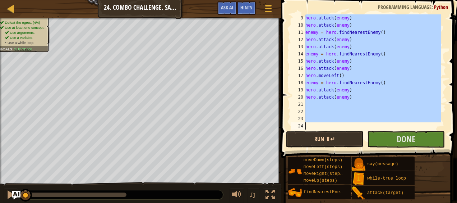
drag, startPoint x: 305, startPoint y: 67, endPoint x: 351, endPoint y: 137, distance: 83.5
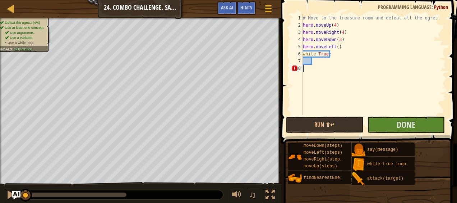
click at [322, 65] on div "# Move to the treasure room and defeat all the ogres. hero . moveUp ( 4 ) hero …" at bounding box center [374, 71] width 145 height 115
click at [322, 63] on div "# Move to the treasure room and defeat all the ogres. hero . moveUp ( 4 ) hero …" at bounding box center [374, 71] width 145 height 115
type textarea "f"
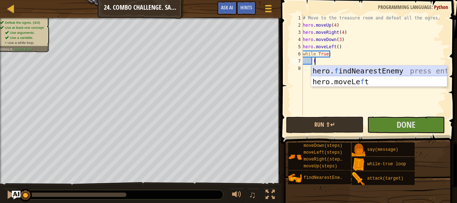
click at [327, 70] on div "hero. f indNearestEnemy press enter hero.moveLe f t press enter" at bounding box center [379, 86] width 136 height 43
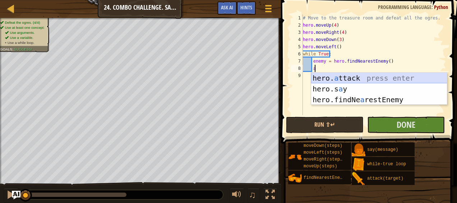
click at [332, 76] on div "hero. a ttack press enter hero.s a y press enter hero.findNe a restEnemy press …" at bounding box center [379, 100] width 136 height 54
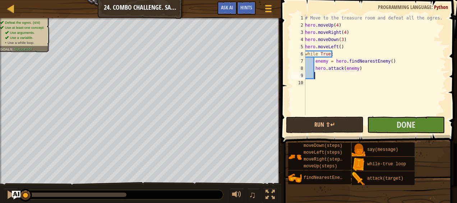
scroll to position [3, 4]
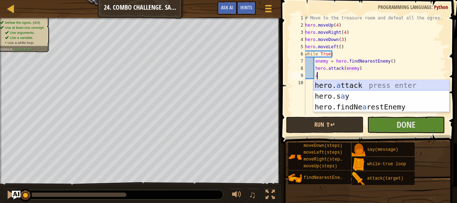
click at [377, 85] on div "hero. a ttack press enter hero.s a y press enter hero.findNe a restEnemy press …" at bounding box center [382, 107] width 136 height 54
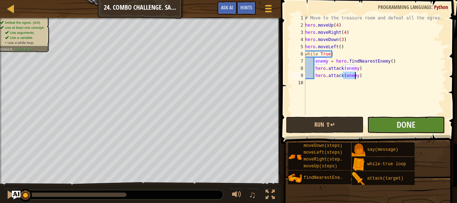
type textarea "hero.attack(enemy)"
click at [387, 120] on button "Done" at bounding box center [407, 125] width 78 height 17
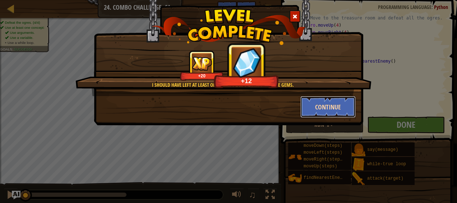
click at [327, 104] on button "Continue" at bounding box center [329, 107] width 56 height 22
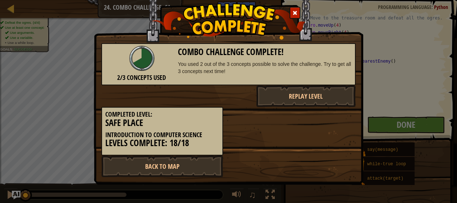
click at [293, 14] on span at bounding box center [295, 12] width 5 height 5
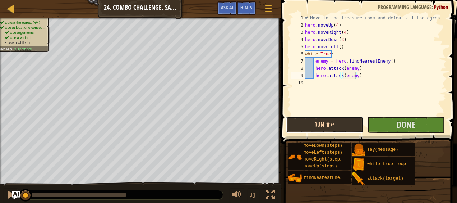
click at [327, 124] on button "Run ⇧↵" at bounding box center [325, 125] width 78 height 17
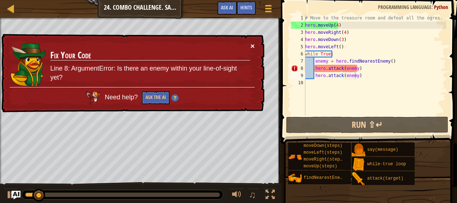
click at [254, 44] on button "×" at bounding box center [253, 46] width 4 height 8
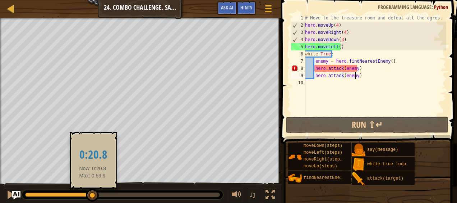
drag, startPoint x: 43, startPoint y: 193, endPoint x: 93, endPoint y: 191, distance: 49.7
click at [93, 191] on div at bounding box center [92, 195] width 13 height 13
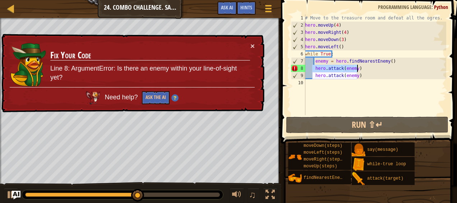
drag, startPoint x: 312, startPoint y: 68, endPoint x: 382, endPoint y: 72, distance: 70.2
click at [382, 72] on div "# Move to the treasure room and defeat all the ogres. hero . moveUp ( 4 ) hero …" at bounding box center [375, 71] width 143 height 115
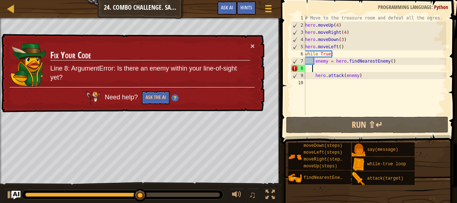
scroll to position [3, 0]
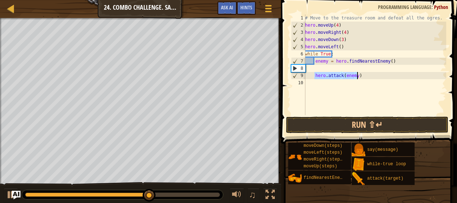
drag, startPoint x: 314, startPoint y: 75, endPoint x: 365, endPoint y: 75, distance: 50.4
click at [365, 75] on div "# Move to the treasure room and defeat all the ogres. hero . moveUp ( 4 ) hero …" at bounding box center [375, 71] width 143 height 115
type textarea "hero.attack(enemy)"
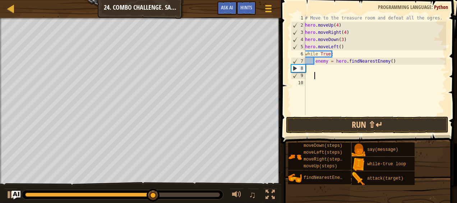
click at [398, 63] on div "# Move to the treasure room and defeat all the ogres. hero . moveUp ( 4 ) hero …" at bounding box center [375, 71] width 143 height 115
type textarea "enemy = hero.findNearestEnemy()"
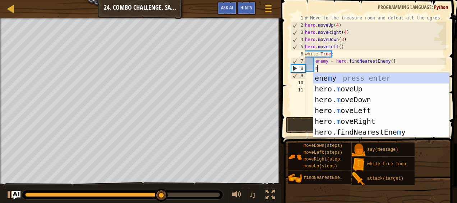
type textarea "mo"
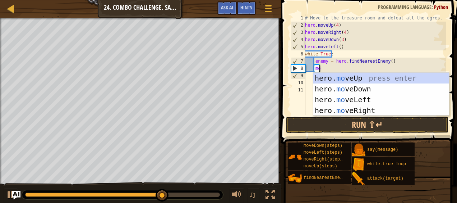
scroll to position [3, 1]
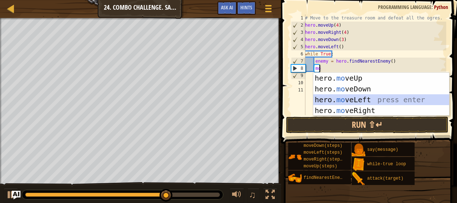
click at [372, 99] on div "hero. mo veUp press enter hero. mo veDown press enter hero. mo veLeft press ent…" at bounding box center [382, 105] width 136 height 65
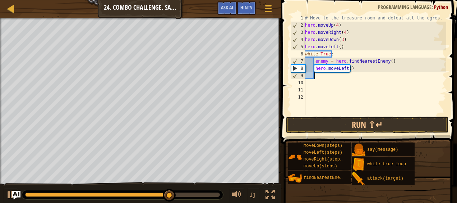
type textarea "f"
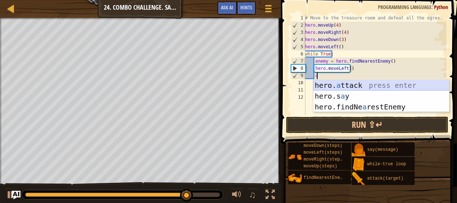
click at [349, 86] on div "hero. a ttack press enter hero.s a y press enter hero.findNe a restEnemy press …" at bounding box center [382, 107] width 136 height 54
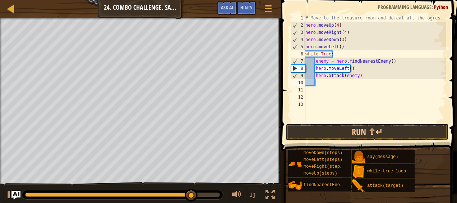
scroll to position [3, 4]
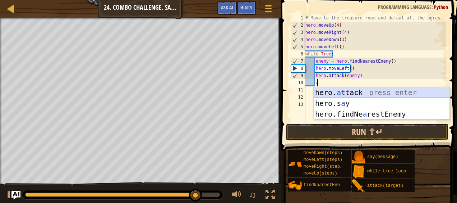
click at [392, 91] on div "hero. a ttack press enter hero.s a y press enter hero.findNe a restEnemy press …" at bounding box center [382, 114] width 136 height 54
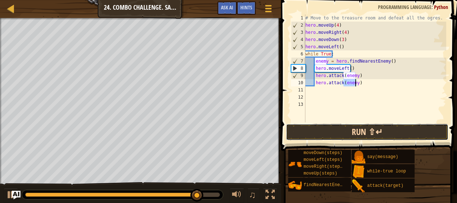
click at [375, 132] on button "Run ⇧↵" at bounding box center [367, 132] width 163 height 17
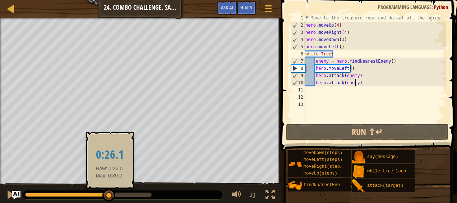
drag, startPoint x: 44, startPoint y: 195, endPoint x: 117, endPoint y: 191, distance: 72.8
click at [115, 191] on div at bounding box center [109, 195] width 13 height 13
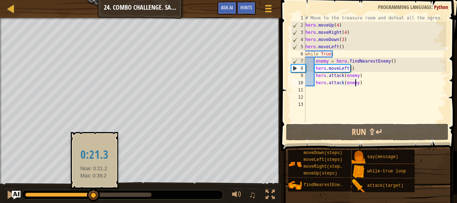
drag, startPoint x: 118, startPoint y: 191, endPoint x: 91, endPoint y: 188, distance: 27.5
click at [91, 189] on div at bounding box center [93, 195] width 13 height 13
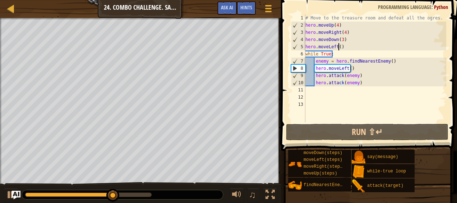
click at [340, 47] on div "# Move to the treasure room and defeat all the ogres. hero . moveUp ( 4 ) hero …" at bounding box center [375, 75] width 142 height 122
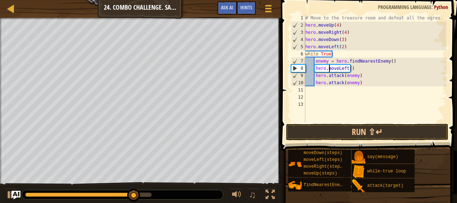
click at [329, 68] on div "# Move to the treasure room and defeat all the ogres. hero . moveUp ( 4 ) hero …" at bounding box center [375, 75] width 142 height 122
click at [317, 66] on div "# Move to the treasure room and defeat all the ogres. hero . moveUp ( 4 ) hero …" at bounding box center [375, 75] width 142 height 122
drag, startPoint x: 317, startPoint y: 66, endPoint x: 357, endPoint y: 69, distance: 40.0
click at [357, 69] on div "# Move to the treasure room and defeat all the ogres. hero . moveUp ( 4 ) hero …" at bounding box center [375, 75] width 142 height 122
type textarea "h"
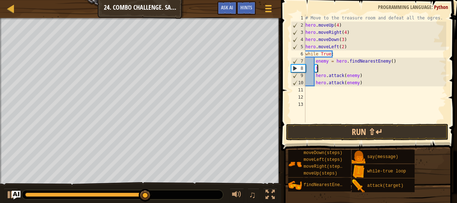
scroll to position [3, 0]
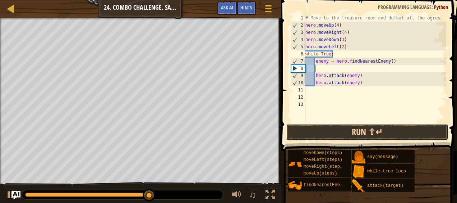
click at [315, 127] on button "Run ⇧↵" at bounding box center [367, 132] width 163 height 17
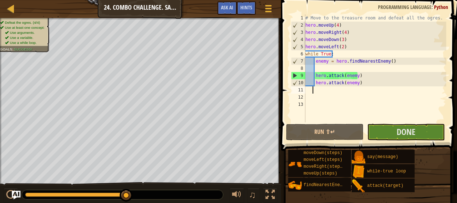
click at [313, 88] on div "# Move to the treasure room and defeat all the ogres. hero . moveUp ( 4 ) hero …" at bounding box center [375, 75] width 142 height 122
click at [308, 91] on div "# Move to the treasure room and defeat all the ogres. hero . moveUp ( 4 ) hero …" at bounding box center [375, 75] width 142 height 122
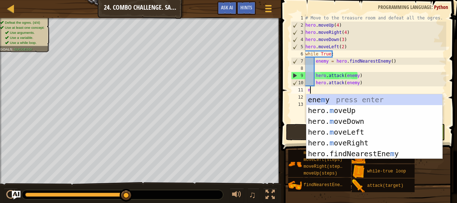
type textarea "mo"
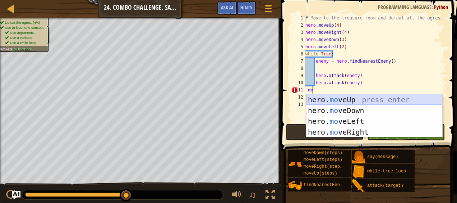
click at [317, 101] on div "hero. mo veUp press enter hero. mo veDown press enter hero. mo veLeft press ent…" at bounding box center [375, 126] width 136 height 65
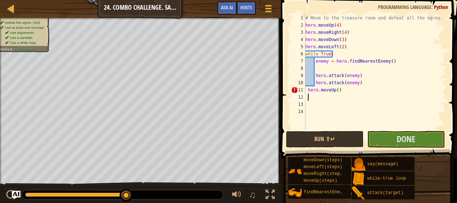
type textarea "mo"
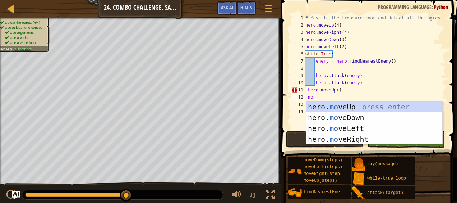
scroll to position [3, 1]
click at [349, 113] on div "hero. mo veUp press enter hero. mo veDown press enter hero. mo veLeft press ent…" at bounding box center [375, 133] width 136 height 65
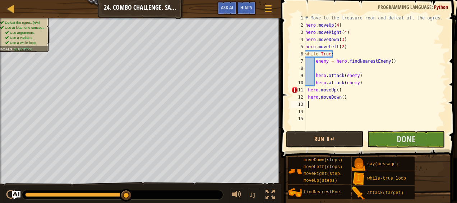
scroll to position [3, 0]
click at [345, 134] on button "Run ⇧↵" at bounding box center [325, 139] width 78 height 17
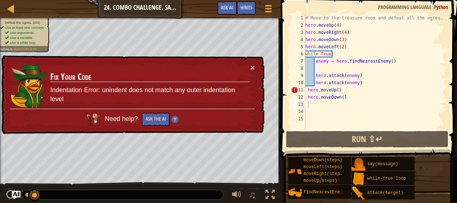
click at [256, 67] on div "× Fix Your Code Indentation Error: unindent does not match any outer indentatio…" at bounding box center [132, 94] width 265 height 79
click at [251, 67] on button "×" at bounding box center [253, 68] width 4 height 8
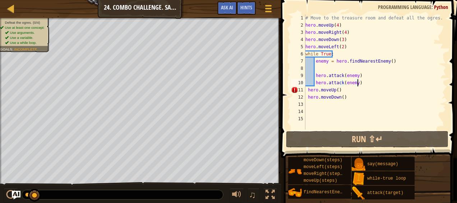
click at [367, 83] on div "# Move to the treasure room and defeat all the ogres. hero . moveUp ( 4 ) hero …" at bounding box center [375, 78] width 142 height 129
type textarea "hero.attack(enemy)"
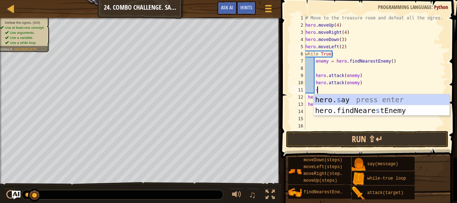
scroll to position [3, 1]
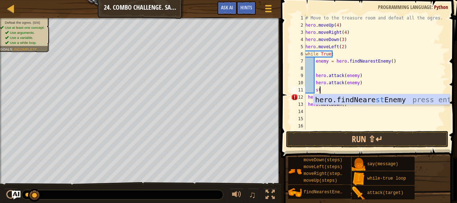
type textarea "s"
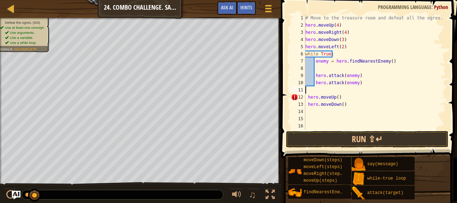
scroll to position [3, 0]
drag, startPoint x: 341, startPoint y: 100, endPoint x: 304, endPoint y: 96, distance: 36.9
click at [304, 96] on div "1 2 3 4 5 6 7 8 9 10 11 12 13 14 15 16 # Move to the treasure room and defeat a…" at bounding box center [368, 71] width 157 height 115
type textarea "hero.moveUp()"
drag, startPoint x: 346, startPoint y: 108, endPoint x: 306, endPoint y: 103, distance: 39.8
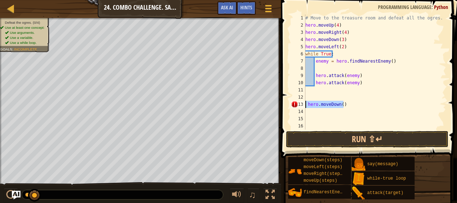
click at [306, 103] on div "# Move to the treasure room and defeat all the ogres. hero . moveUp ( 4 ) hero …" at bounding box center [375, 78] width 142 height 129
type textarea "hero.moveDown()"
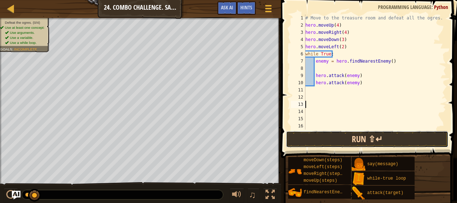
click at [345, 142] on button "Run ⇧↵" at bounding box center [367, 139] width 163 height 17
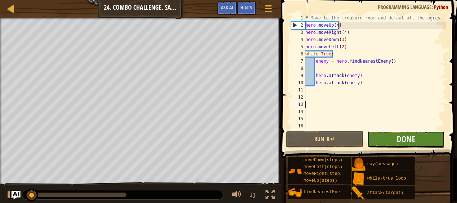
click at [389, 139] on button "Done" at bounding box center [407, 139] width 78 height 17
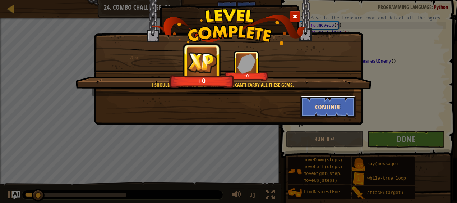
click at [335, 109] on button "Continue" at bounding box center [329, 107] width 56 height 22
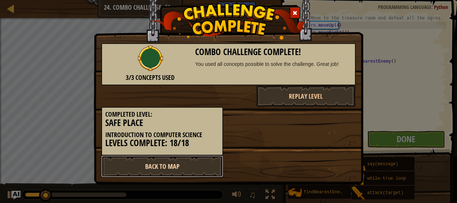
click at [213, 165] on link "Back to Map" at bounding box center [162, 166] width 122 height 22
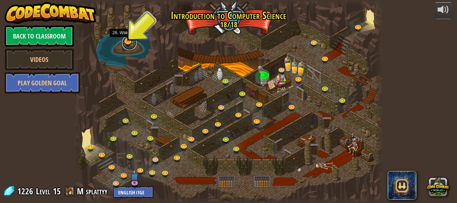
click at [127, 42] on link at bounding box center [129, 43] width 14 height 14
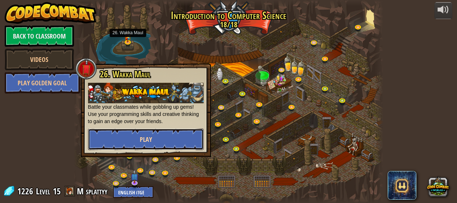
click at [158, 137] on button "Play" at bounding box center [146, 139] width 116 height 22
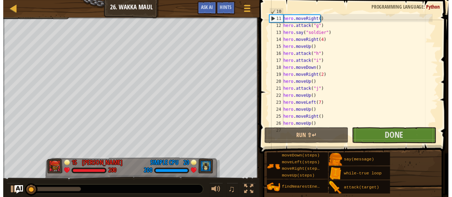
scroll to position [101, 0]
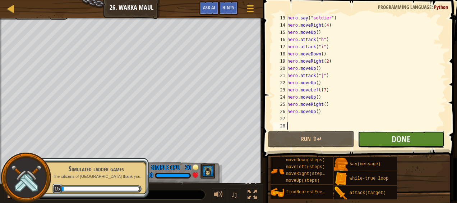
click at [384, 137] on button "Done" at bounding box center [401, 139] width 86 height 17
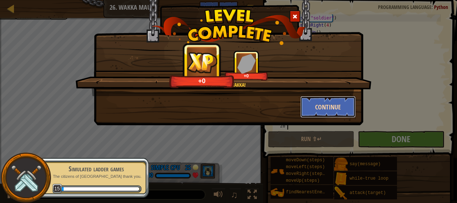
click at [338, 108] on button "Continue" at bounding box center [329, 107] width 56 height 22
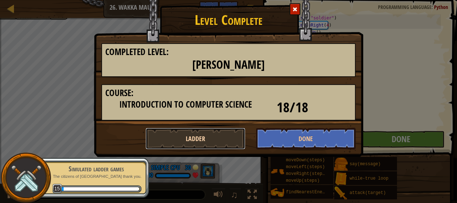
click at [229, 136] on button "Ladder" at bounding box center [196, 139] width 100 height 22
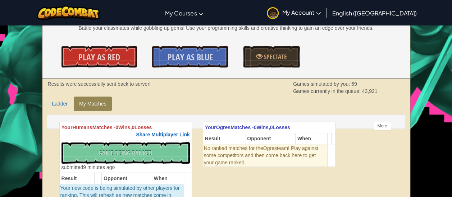
scroll to position [94, 0]
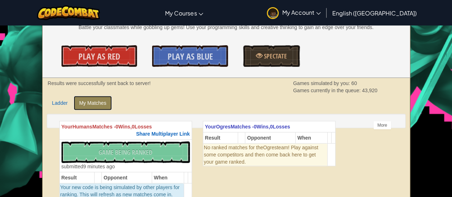
click at [96, 103] on link "My Matches" at bounding box center [93, 103] width 38 height 14
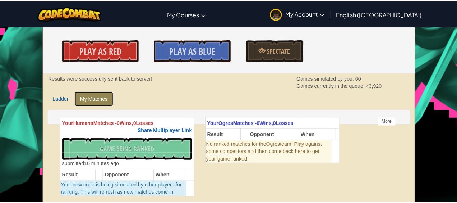
scroll to position [100, 0]
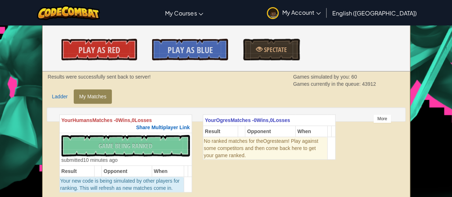
click at [380, 120] on div "More" at bounding box center [382, 119] width 18 height 9
click at [129, 51] on link "Play As Red" at bounding box center [100, 50] width 76 height 22
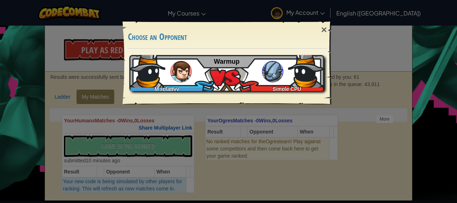
click at [182, 75] on img at bounding box center [181, 72] width 22 height 22
